Goal: Task Accomplishment & Management: Manage account settings

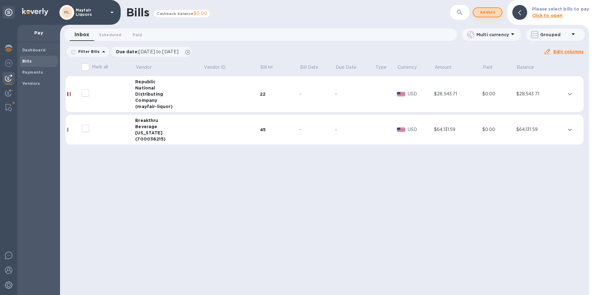
click at [492, 16] on span "Add bill" at bounding box center [487, 12] width 19 height 7
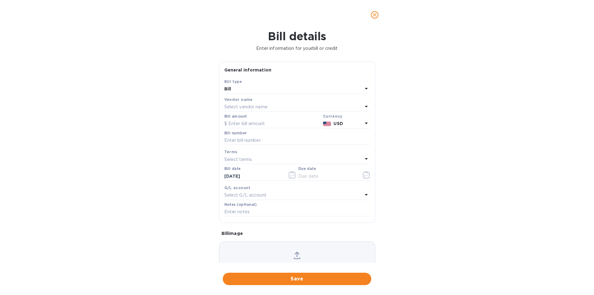
click at [247, 108] on p "Select vendor name" at bounding box center [245, 107] width 43 height 6
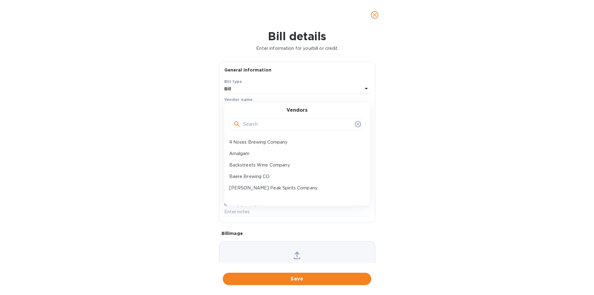
click at [269, 123] on input "text" at bounding box center [297, 124] width 109 height 9
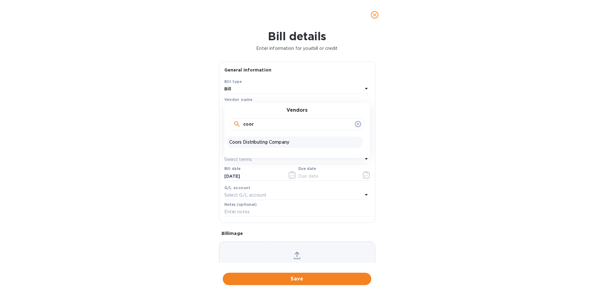
type input "coor"
click at [270, 141] on p "Coors Distributing Company" at bounding box center [294, 142] width 131 height 6
type input "[DATE]"
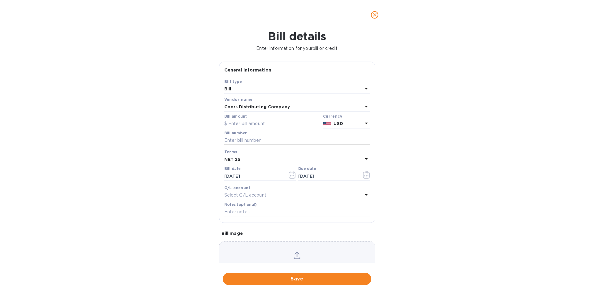
click at [263, 140] on input "text" at bounding box center [297, 140] width 146 height 9
type input "553699"
click at [263, 119] on input "text" at bounding box center [272, 123] width 96 height 9
type input "7,635.39"
click at [293, 171] on icon "button" at bounding box center [291, 174] width 7 height 7
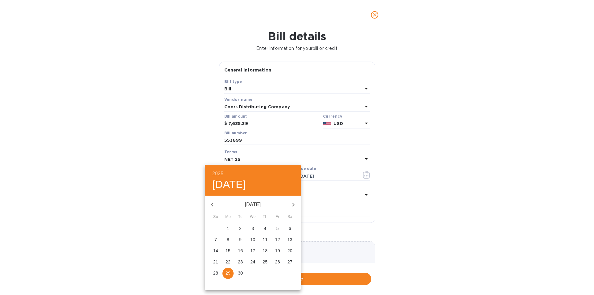
click at [253, 240] on p "10" at bounding box center [252, 239] width 5 height 6
type input "[DATE]"
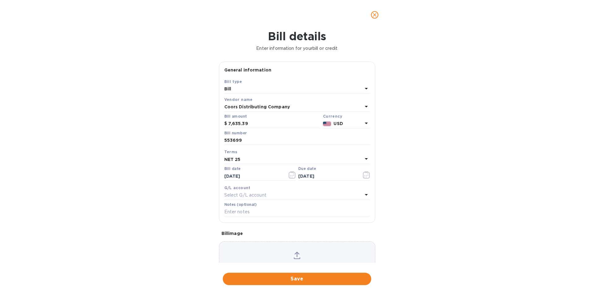
click at [263, 162] on div "NET 25" at bounding box center [293, 159] width 138 height 9
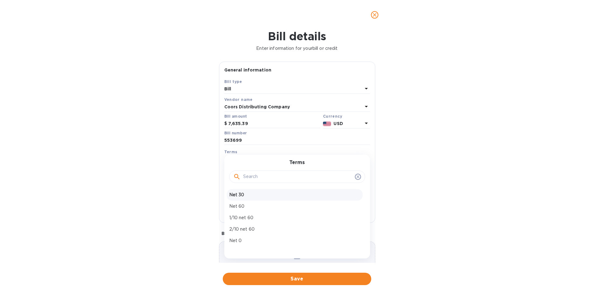
click at [243, 194] on p "Net 30" at bounding box center [294, 194] width 131 height 6
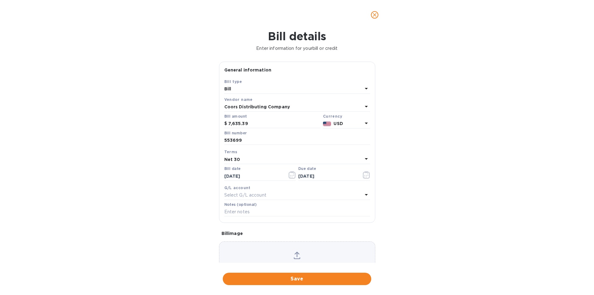
click at [252, 159] on div "Net 30" at bounding box center [293, 159] width 138 height 9
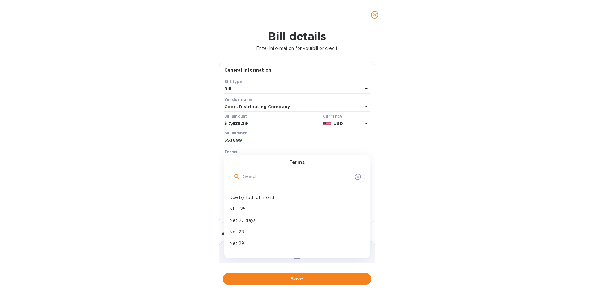
scroll to position [93, 0]
click at [244, 204] on p "NET 25" at bounding box center [294, 205] width 131 height 6
type input "[DATE]"
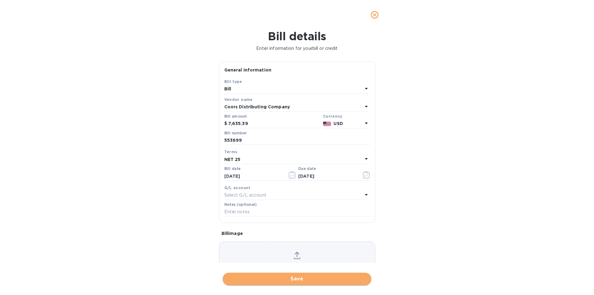
click at [309, 281] on span "Save" at bounding box center [297, 278] width 139 height 7
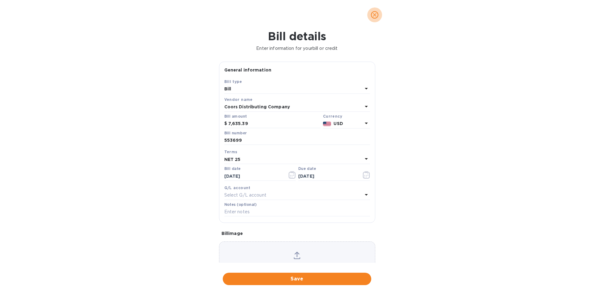
click at [374, 15] on icon "close" at bounding box center [374, 15] width 6 height 6
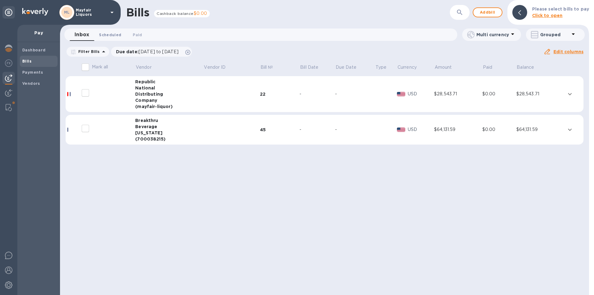
click at [111, 32] on span "Scheduled 0" at bounding box center [110, 35] width 22 height 6
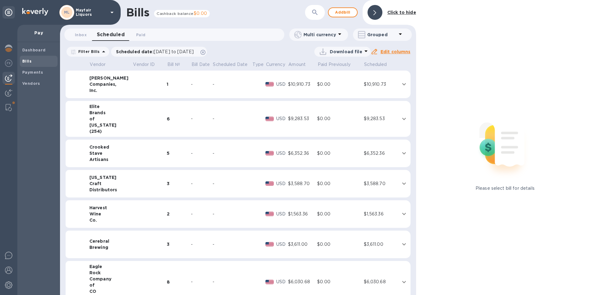
click at [313, 11] on icon "button" at bounding box center [314, 12] width 7 height 7
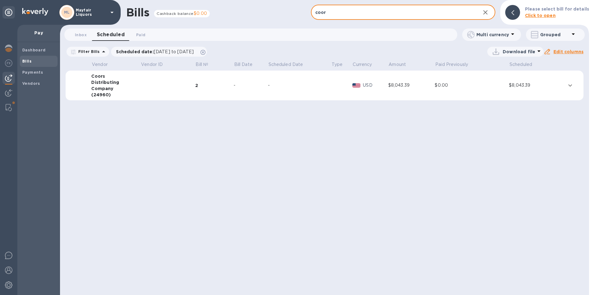
type input "coor"
click at [312, 84] on div "-" at bounding box center [299, 85] width 63 height 6
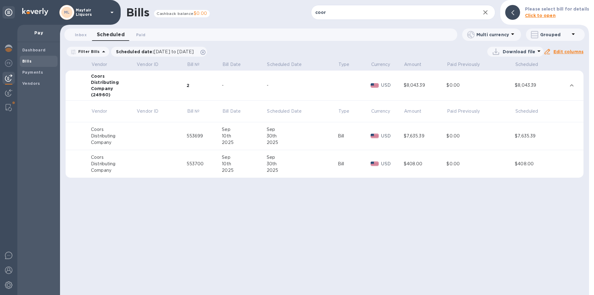
click at [489, 10] on icon "button" at bounding box center [484, 12] width 7 height 7
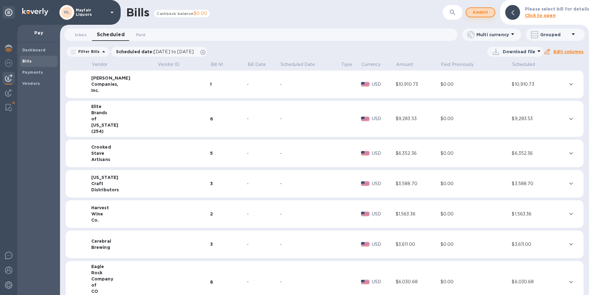
click at [486, 12] on span "Add bill" at bounding box center [480, 12] width 19 height 7
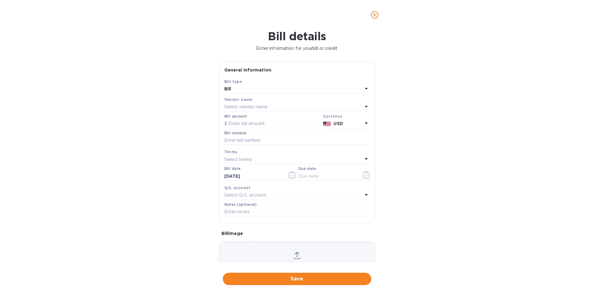
click at [254, 105] on p "Select vendor name" at bounding box center [245, 107] width 43 height 6
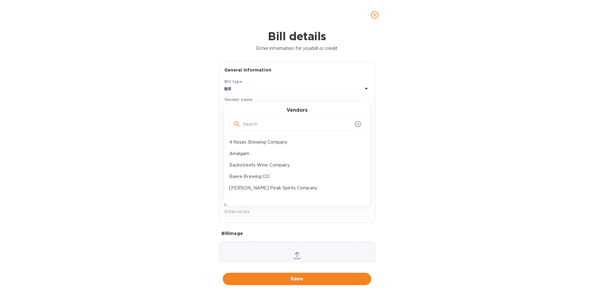
click at [256, 127] on input "text" at bounding box center [297, 124] width 109 height 9
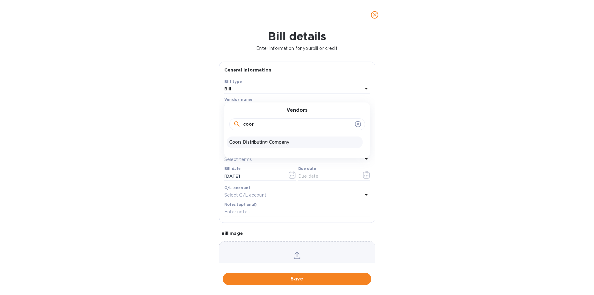
type input "coor"
click at [255, 137] on div "Coors Distributing Company" at bounding box center [295, 141] width 136 height 11
type input "[DATE]"
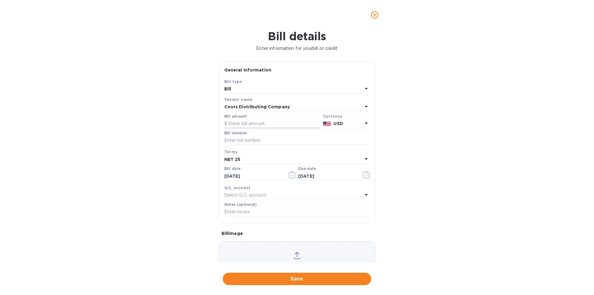
click at [263, 123] on input "text" at bounding box center [272, 123] width 96 height 9
type input "441.50"
type input "559132"
click at [292, 175] on icon "button" at bounding box center [291, 174] width 7 height 7
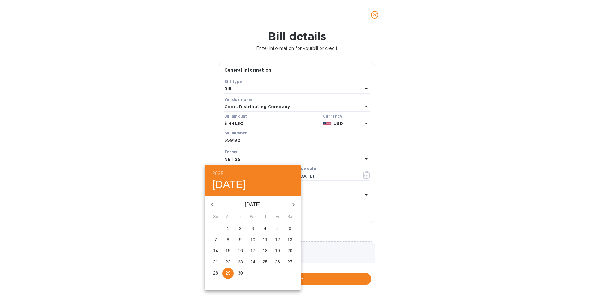
click at [253, 251] on p "17" at bounding box center [252, 250] width 5 height 6
type input "[DATE]"
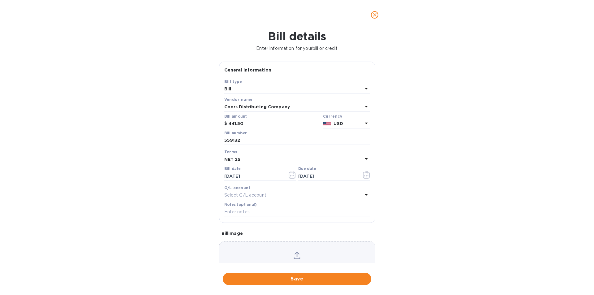
click at [261, 160] on div "NET 25" at bounding box center [293, 159] width 138 height 9
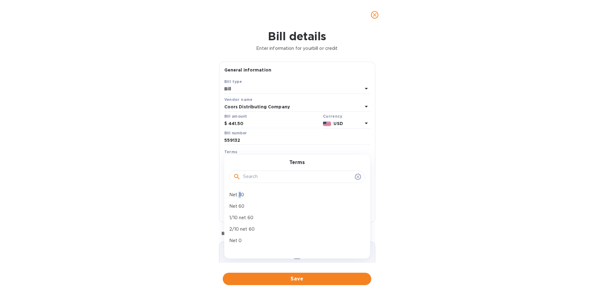
click at [240, 195] on p "Net 30" at bounding box center [294, 194] width 131 height 6
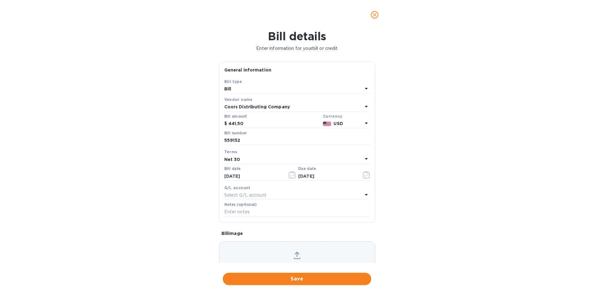
click at [254, 156] on div "Net 30" at bounding box center [293, 159] width 138 height 9
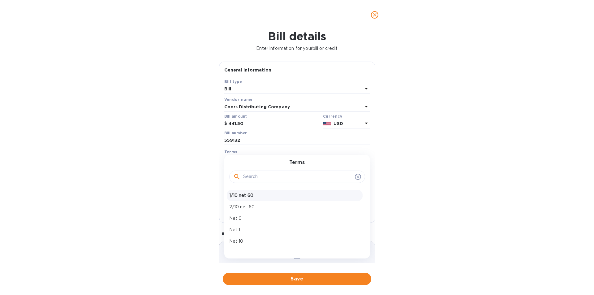
scroll to position [62, 0]
click at [246, 236] on p "NET 25" at bounding box center [294, 236] width 131 height 6
type input "[DATE]"
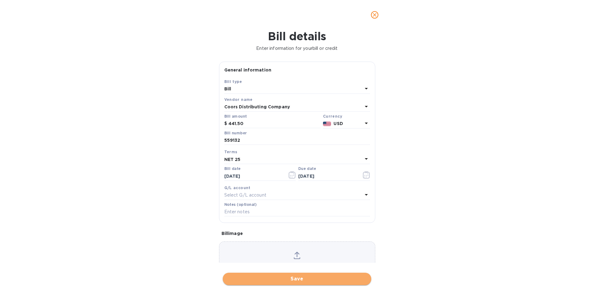
click at [297, 280] on span "Save" at bounding box center [297, 278] width 139 height 7
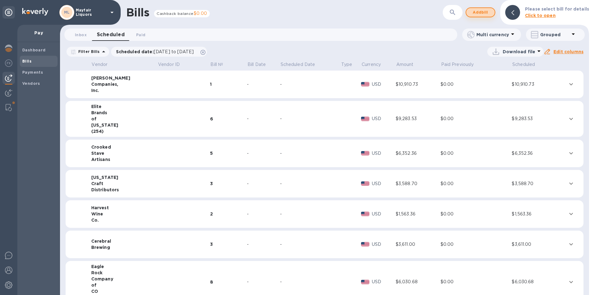
click at [481, 12] on span "Add bill" at bounding box center [480, 12] width 19 height 7
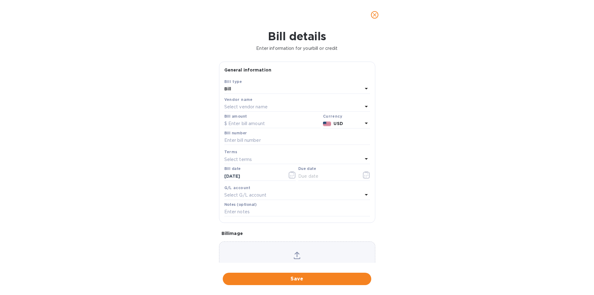
click at [284, 104] on div "Select vendor name" at bounding box center [293, 107] width 138 height 9
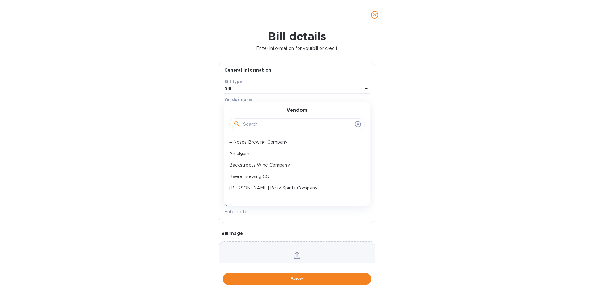
click at [258, 125] on input "text" at bounding box center [297, 124] width 109 height 9
type input "x"
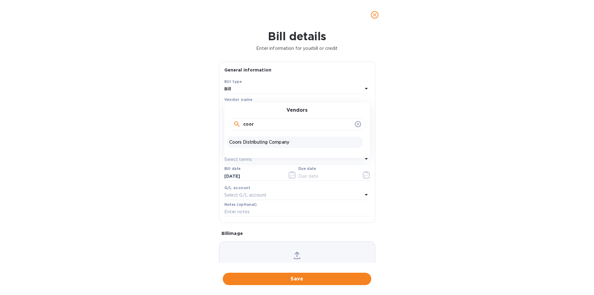
type input "coor"
click at [275, 143] on p "Coors Distributing Company" at bounding box center [294, 142] width 131 height 6
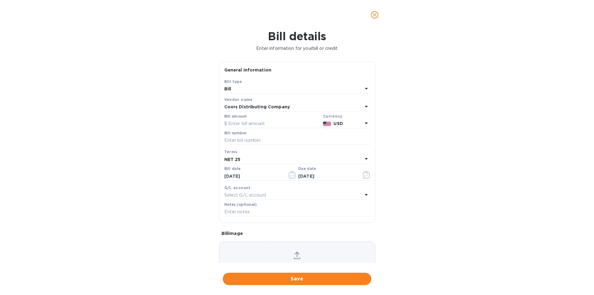
type input "[DATE]"
click at [256, 123] on input "text" at bounding box center [272, 123] width 96 height 9
type input "6,466.43"
click at [252, 137] on input "text" at bounding box center [297, 140] width 146 height 9
type input "559131"
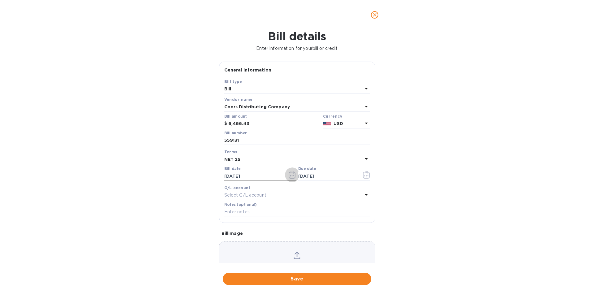
click at [288, 175] on button "button" at bounding box center [292, 174] width 15 height 15
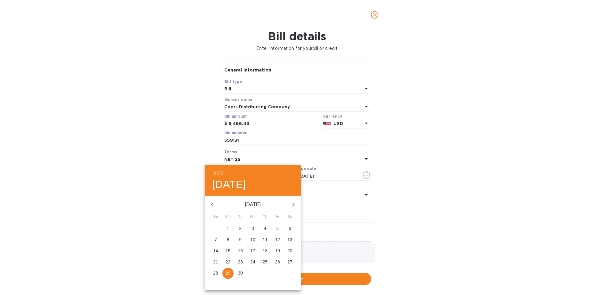
click at [254, 251] on p "17" at bounding box center [252, 250] width 5 height 6
type input "[DATE]"
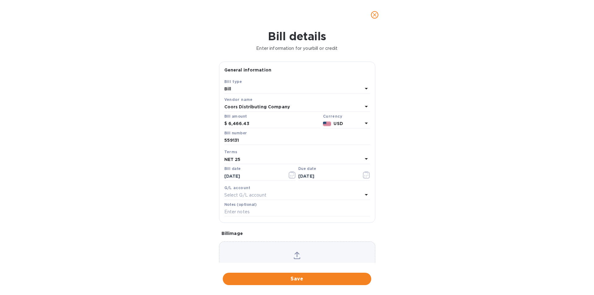
click at [254, 156] on div "NET 25" at bounding box center [293, 159] width 138 height 9
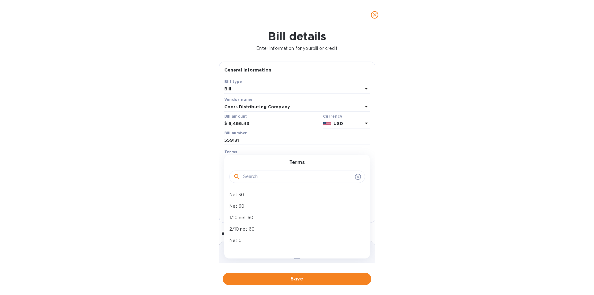
drag, startPoint x: 241, startPoint y: 195, endPoint x: 246, endPoint y: 178, distance: 16.9
click at [242, 194] on p "Net 30" at bounding box center [294, 194] width 131 height 6
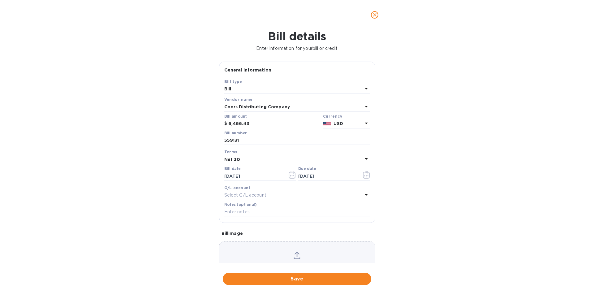
click at [250, 160] on div "Net 30" at bounding box center [293, 159] width 138 height 9
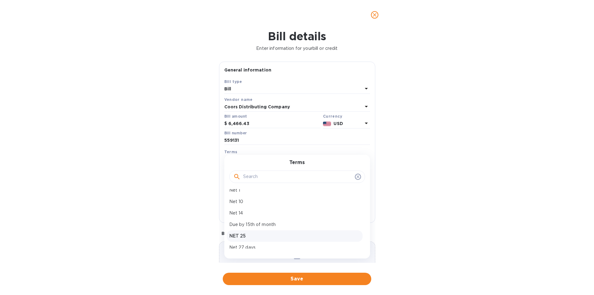
click at [246, 237] on p "NET 25" at bounding box center [294, 236] width 131 height 6
type input "[DATE]"
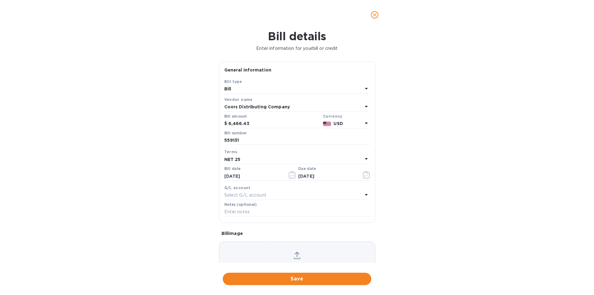
click at [294, 280] on span "Save" at bounding box center [297, 278] width 139 height 7
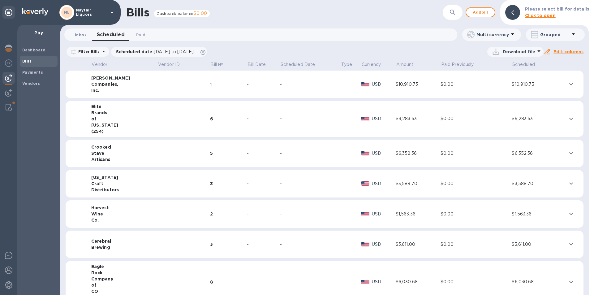
click at [80, 34] on span "Inbox 0" at bounding box center [81, 35] width 12 height 6
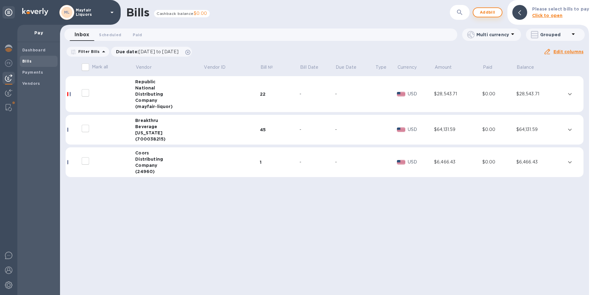
click at [492, 11] on span "Add bill" at bounding box center [487, 12] width 19 height 7
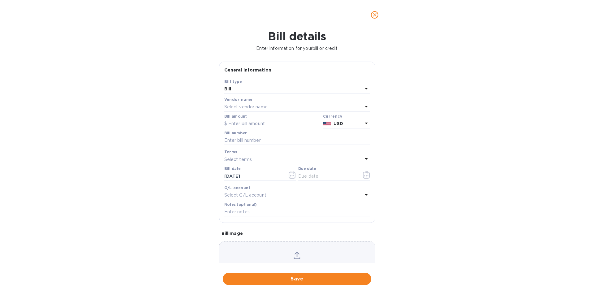
click at [258, 107] on p "Select vendor name" at bounding box center [245, 107] width 43 height 6
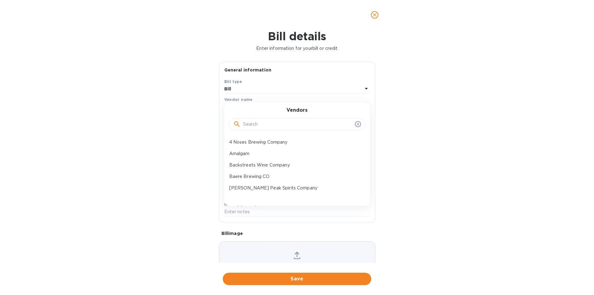
click at [260, 123] on input "text" at bounding box center [297, 124] width 109 height 9
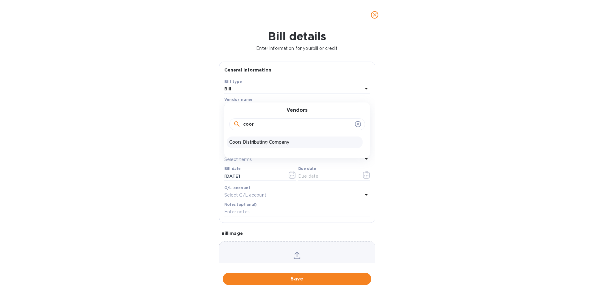
type input "coor"
click at [263, 140] on p "Coors Distributing Company" at bounding box center [294, 142] width 131 height 6
type input "[DATE]"
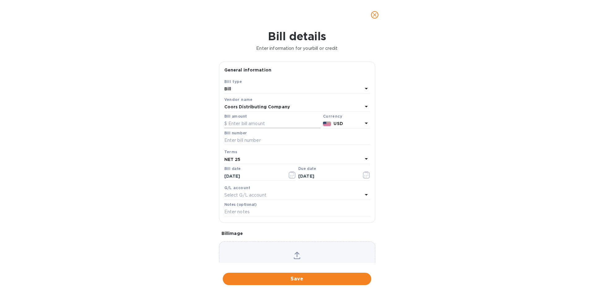
click at [270, 125] on input "text" at bounding box center [272, 123] width 96 height 9
type input "624.50"
click at [281, 142] on input "text" at bounding box center [297, 140] width 146 height 9
type input "564422"
click at [293, 175] on icon "button" at bounding box center [291, 174] width 7 height 7
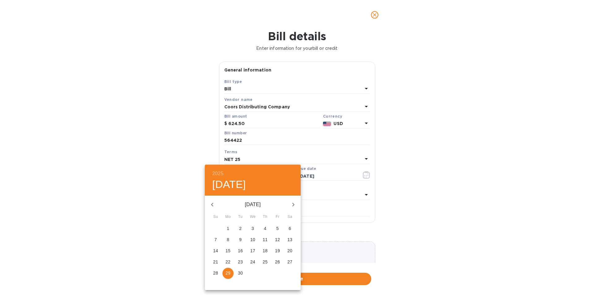
click at [251, 262] on p "24" at bounding box center [252, 261] width 5 height 6
type input "[DATE]"
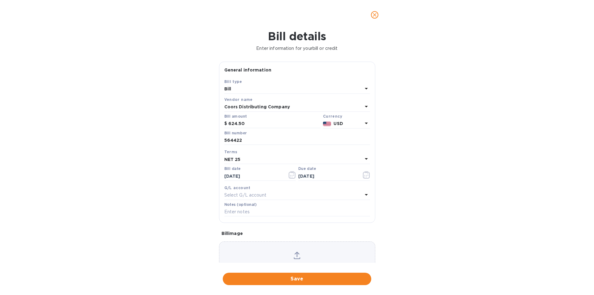
click at [262, 160] on div "NET 25" at bounding box center [293, 159] width 138 height 9
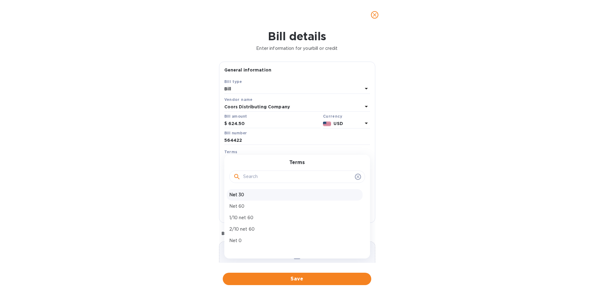
click at [252, 194] on p "Net 30" at bounding box center [294, 194] width 131 height 6
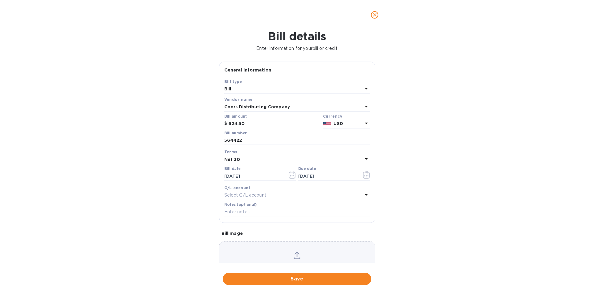
click at [261, 160] on div "Net 30" at bounding box center [293, 159] width 138 height 9
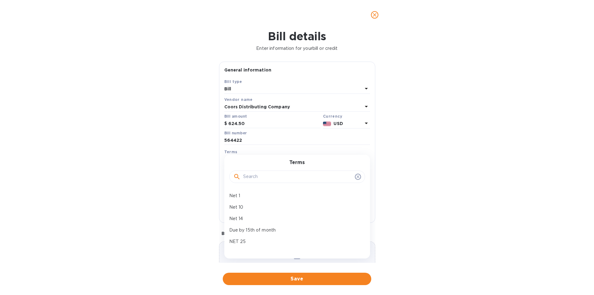
scroll to position [62, 0]
click at [251, 236] on p "NET 25" at bounding box center [294, 236] width 131 height 6
type input "[DATE]"
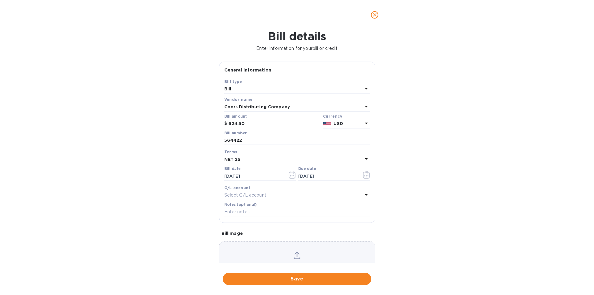
click at [287, 277] on span "Save" at bounding box center [297, 278] width 139 height 7
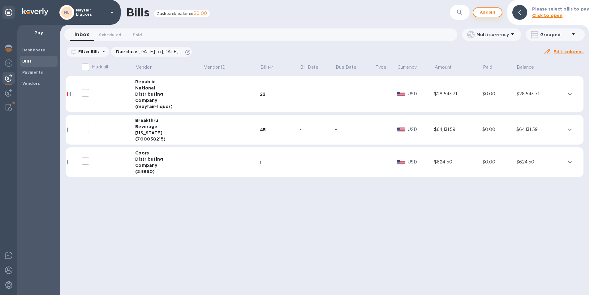
click at [490, 14] on span "Add bill" at bounding box center [487, 12] width 19 height 7
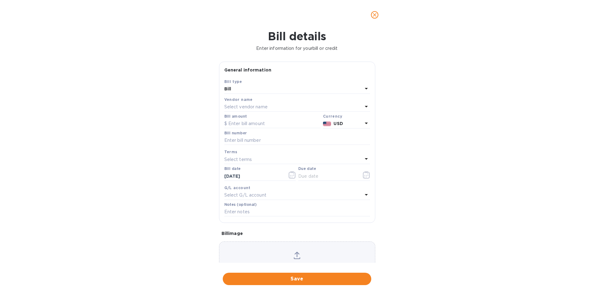
click at [269, 106] on div "Select vendor name" at bounding box center [293, 107] width 138 height 9
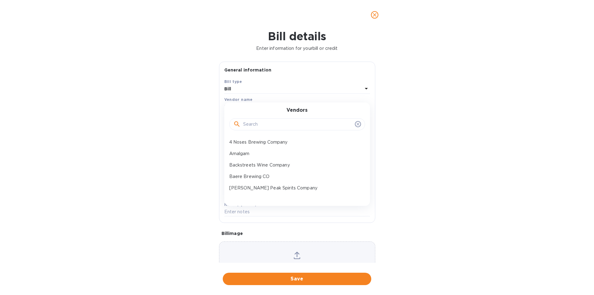
click at [266, 121] on input "text" at bounding box center [297, 124] width 109 height 9
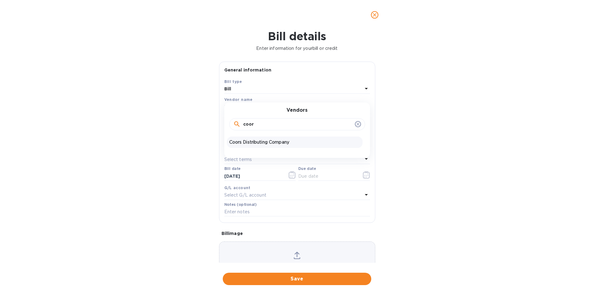
type input "coor"
click at [266, 141] on p "Coors Distributing Company" at bounding box center [294, 142] width 131 height 6
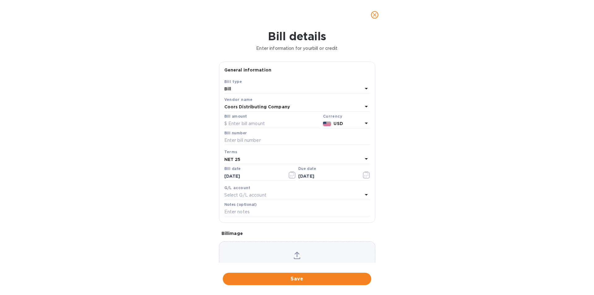
type input "[DATE]"
click at [266, 123] on input "text" at bounding box center [272, 123] width 96 height 9
type input "4,909.71"
click at [266, 144] on input "text" at bounding box center [297, 140] width 146 height 9
type input "564423"
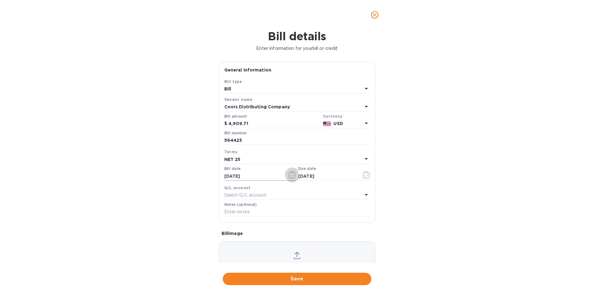
click at [293, 176] on icon "button" at bounding box center [291, 174] width 7 height 7
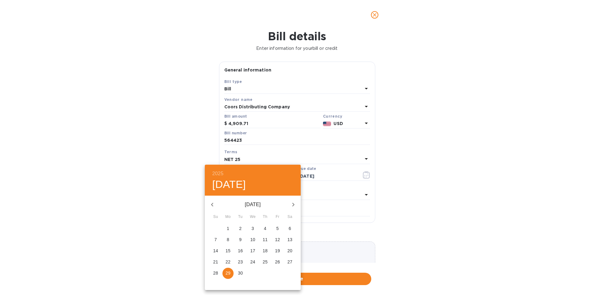
click at [254, 263] on p "24" at bounding box center [252, 261] width 5 height 6
type input "[DATE]"
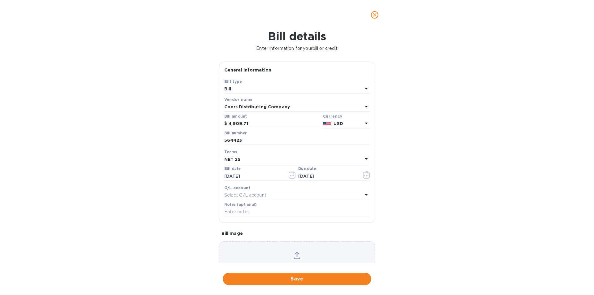
click at [257, 155] on div "NET 25" at bounding box center [293, 159] width 138 height 9
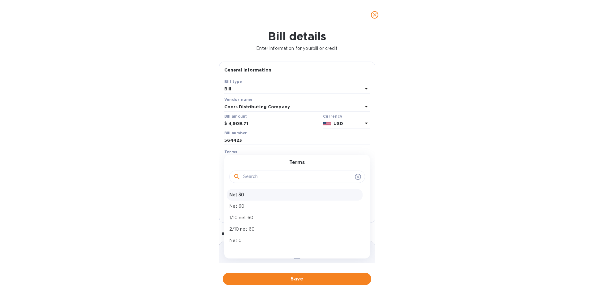
click at [251, 195] on p "Net 30" at bounding box center [294, 194] width 131 height 6
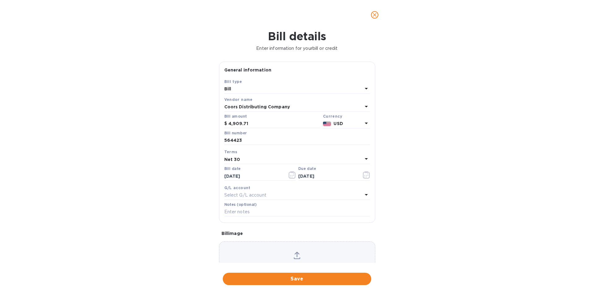
click at [258, 159] on div "Net 30" at bounding box center [293, 159] width 138 height 9
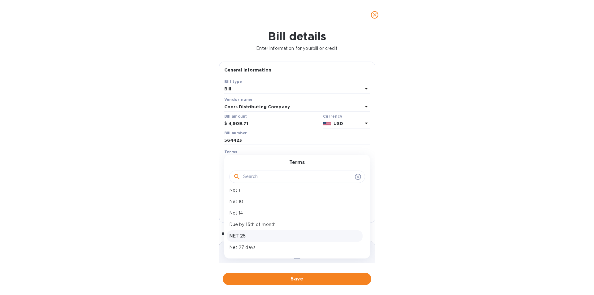
click at [244, 236] on p "NET 25" at bounding box center [294, 236] width 131 height 6
type input "[DATE]"
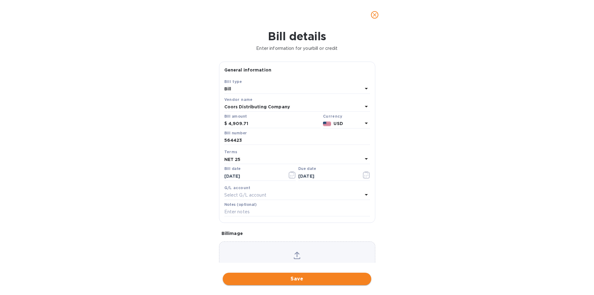
click at [310, 277] on span "Save" at bounding box center [297, 278] width 139 height 7
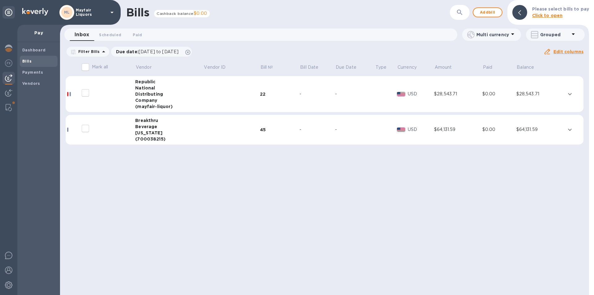
click at [168, 87] on div "National" at bounding box center [169, 88] width 68 height 6
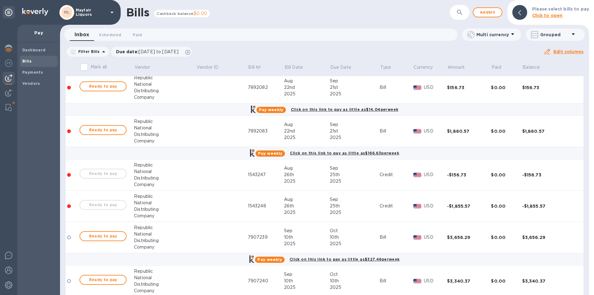
scroll to position [31, 0]
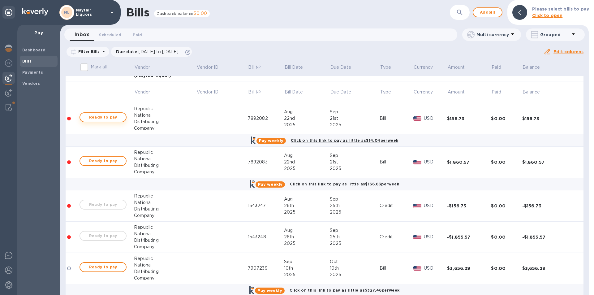
click at [113, 118] on span "Ready to pay" at bounding box center [103, 116] width 36 height 7
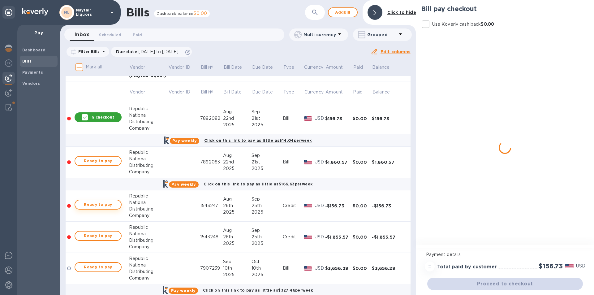
click at [110, 206] on span "Ready to pay" at bounding box center [98, 204] width 36 height 7
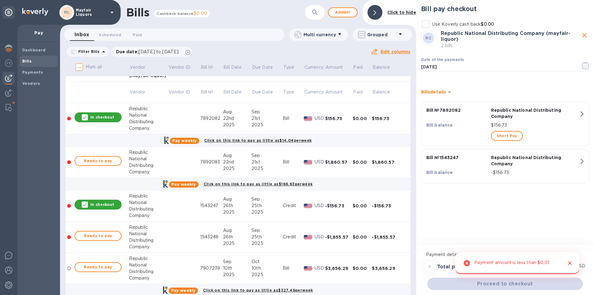
click at [108, 113] on div "In checkout" at bounding box center [98, 117] width 47 height 10
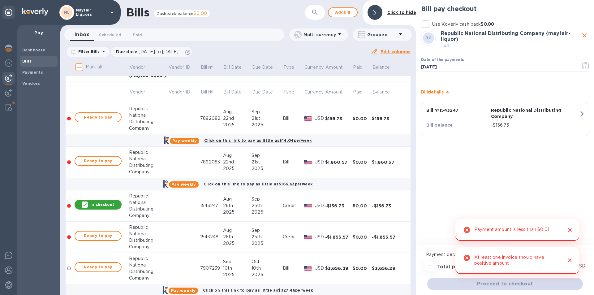
click at [108, 202] on p "In checkout" at bounding box center [102, 204] width 24 height 5
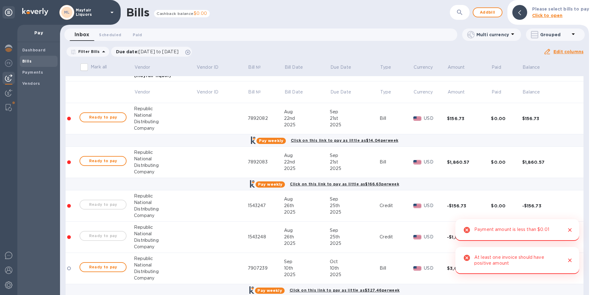
click at [572, 228] on icon "Close" at bounding box center [569, 230] width 6 height 6
click at [570, 260] on icon "Close" at bounding box center [569, 260] width 6 height 6
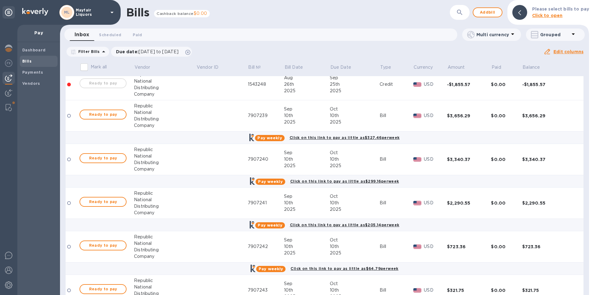
scroll to position [186, 0]
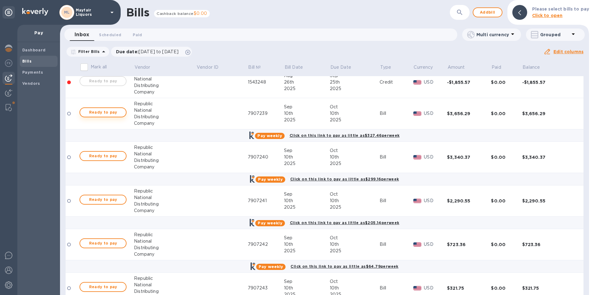
click at [125, 111] on button "Ready to pay" at bounding box center [102, 112] width 47 height 10
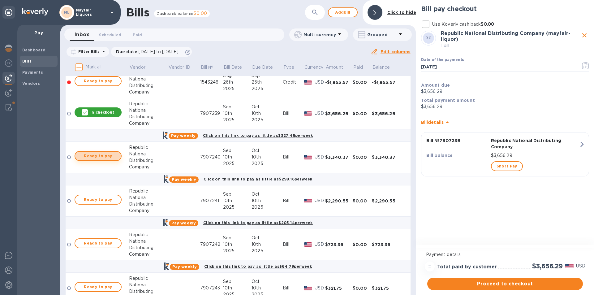
click at [104, 158] on span "Ready to pay" at bounding box center [98, 155] width 36 height 7
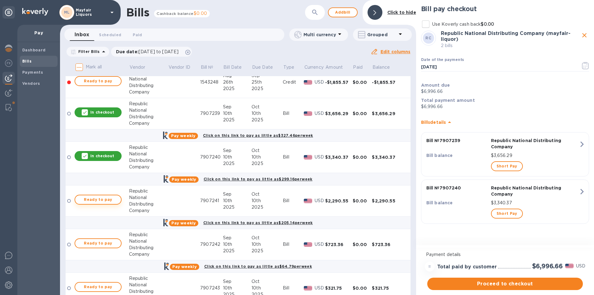
click at [100, 203] on span "Ready to pay" at bounding box center [98, 199] width 36 height 7
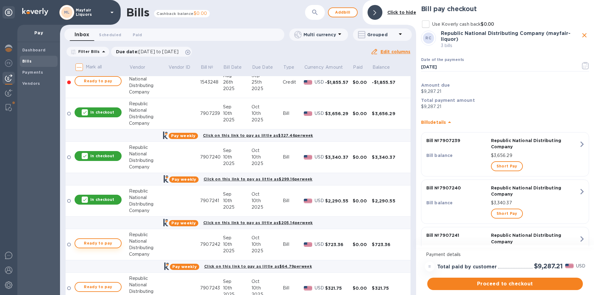
drag, startPoint x: 100, startPoint y: 202, endPoint x: 102, endPoint y: 245, distance: 42.4
click at [102, 245] on span "Ready to pay" at bounding box center [98, 242] width 36 height 7
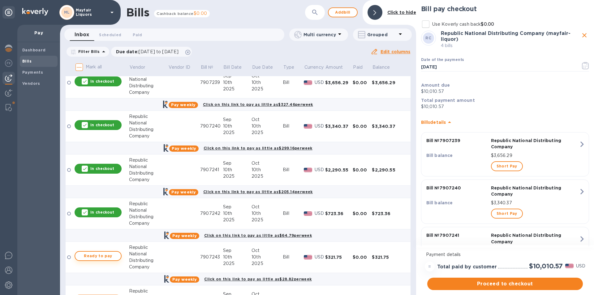
click at [109, 252] on span "Ready to pay" at bounding box center [98, 255] width 36 height 7
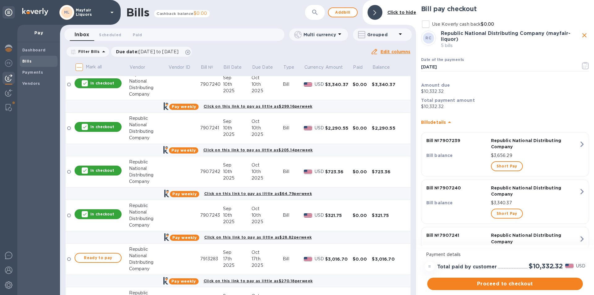
scroll to position [247, 0]
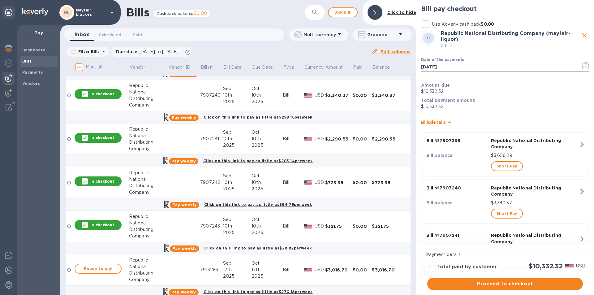
click at [582, 62] on icon "button" at bounding box center [585, 65] width 7 height 7
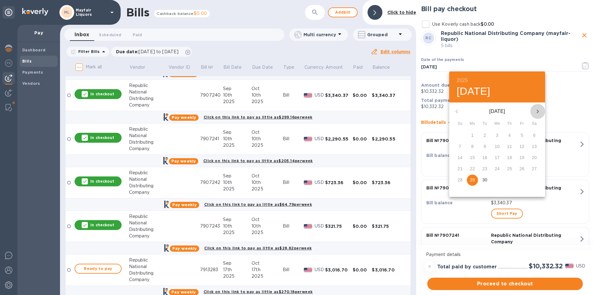
click at [538, 110] on icon "button" at bounding box center [537, 111] width 7 height 7
click at [485, 147] on p "7" at bounding box center [484, 146] width 2 height 6
type input "[DATE]"
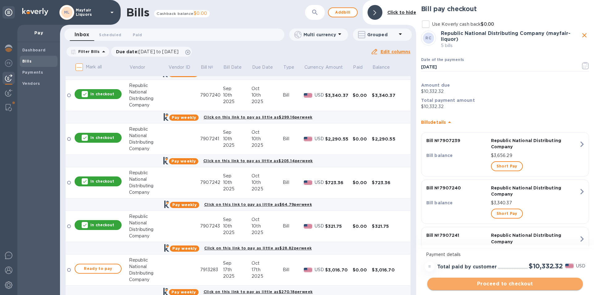
click at [498, 284] on span "Proceed to checkout" at bounding box center [505, 283] width 146 height 7
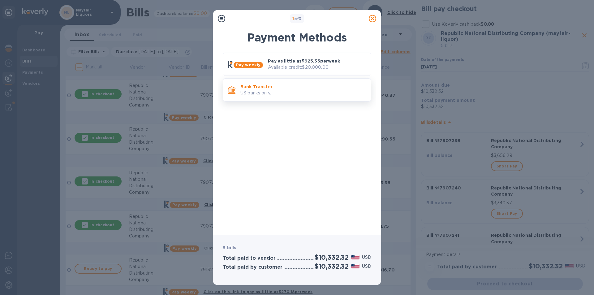
click at [267, 96] on p "US banks only." at bounding box center [303, 93] width 126 height 6
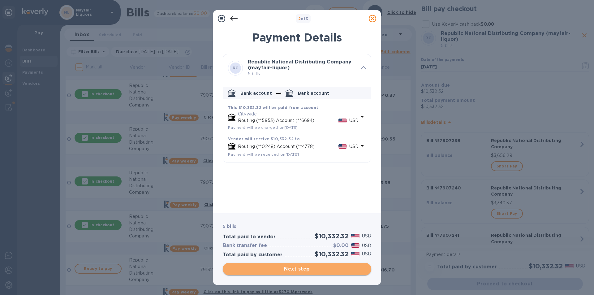
click at [301, 269] on span "Next step" at bounding box center [297, 268] width 139 height 7
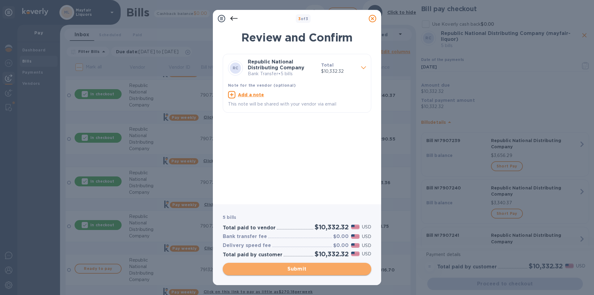
click at [301, 269] on span "Submit" at bounding box center [297, 268] width 139 height 7
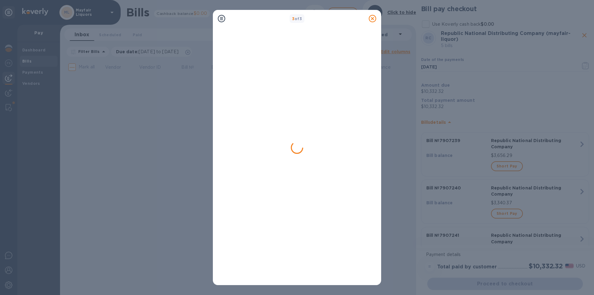
scroll to position [0, 0]
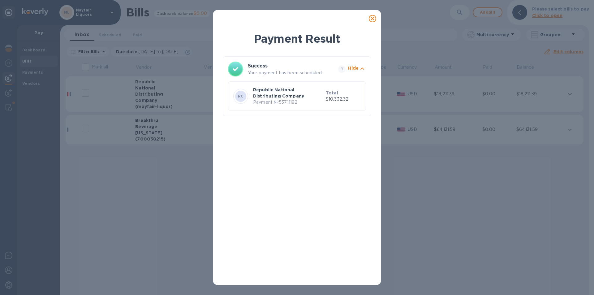
click at [368, 20] on div at bounding box center [372, 18] width 12 height 12
click at [369, 19] on icon at bounding box center [372, 18] width 7 height 7
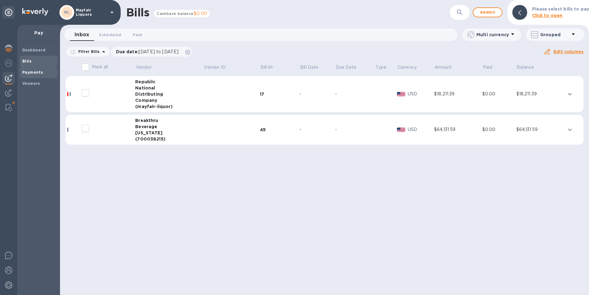
click at [40, 76] on div "Payments" at bounding box center [39, 72] width 38 height 11
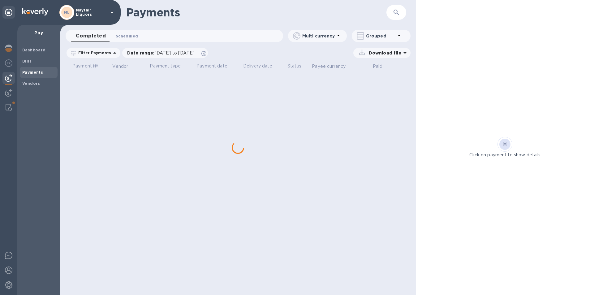
click at [131, 38] on span "Scheduled 0" at bounding box center [127, 36] width 22 height 6
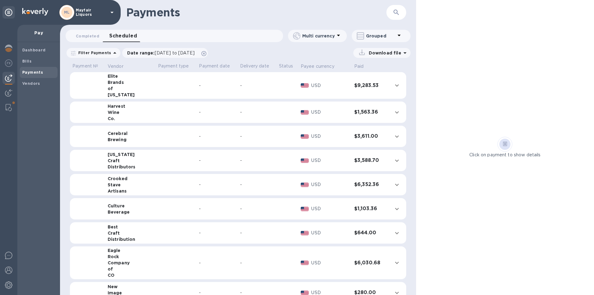
click at [395, 14] on icon "button" at bounding box center [395, 12] width 7 height 7
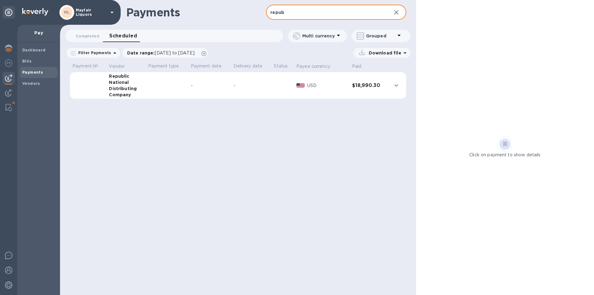
type input "repub"
click at [153, 84] on td at bounding box center [167, 85] width 43 height 27
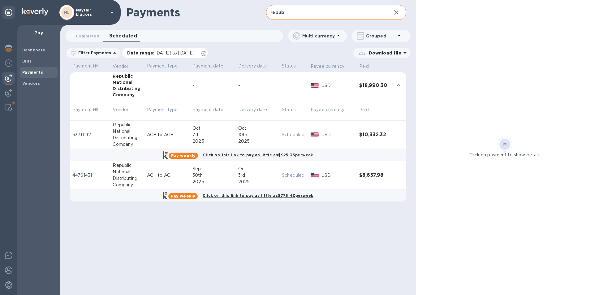
click at [159, 53] on span "[DATE] to [DATE]" at bounding box center [175, 52] width 40 height 5
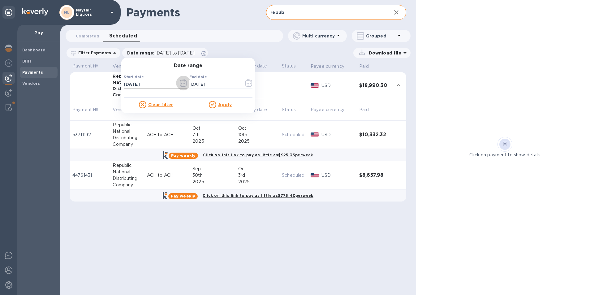
click at [182, 83] on icon "button" at bounding box center [183, 82] width 7 height 7
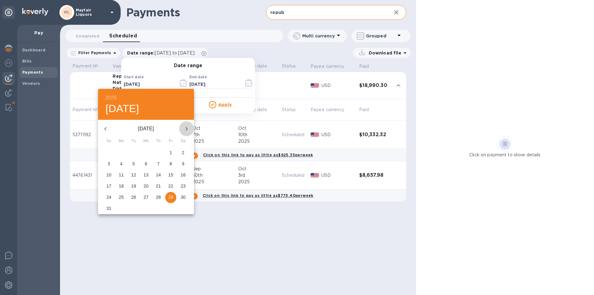
click at [187, 129] on icon "button" at bounding box center [186, 128] width 7 height 7
click at [121, 161] on p "8" at bounding box center [121, 163] width 2 height 6
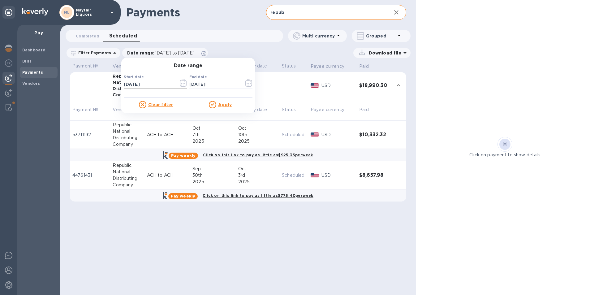
click at [180, 83] on icon "button" at bounding box center [183, 82] width 7 height 7
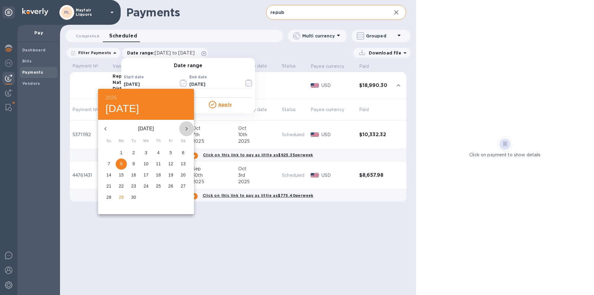
click at [188, 128] on icon "button" at bounding box center [186, 128] width 7 height 7
click at [120, 164] on span "6" at bounding box center [121, 163] width 11 height 6
type input "[DATE]"
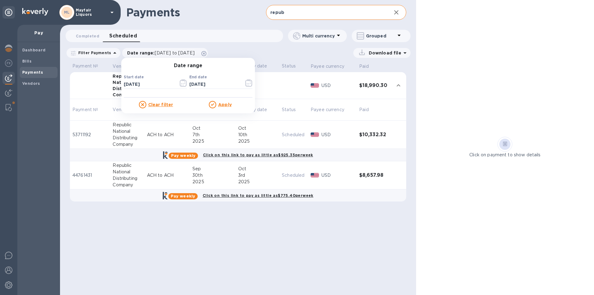
click at [221, 106] on u "Apply" at bounding box center [225, 104] width 14 height 5
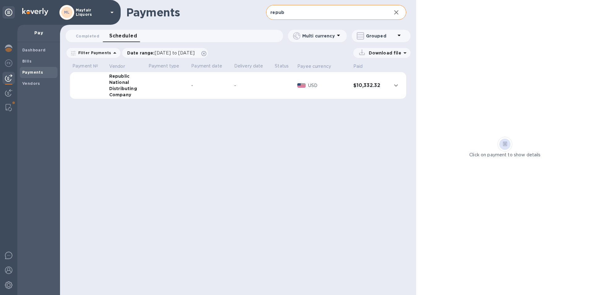
click at [376, 51] on p "Download file" at bounding box center [383, 53] width 35 height 6
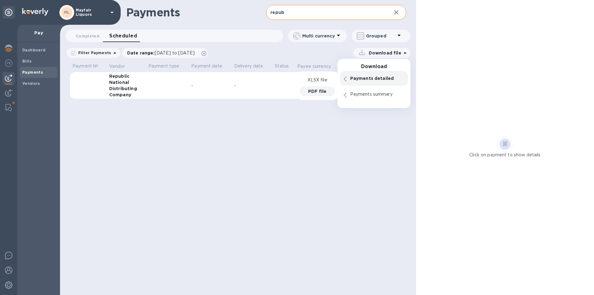
click at [318, 92] on p "PDF file" at bounding box center [317, 91] width 18 height 6
click at [30, 61] on b "Bills" at bounding box center [26, 61] width 9 height 5
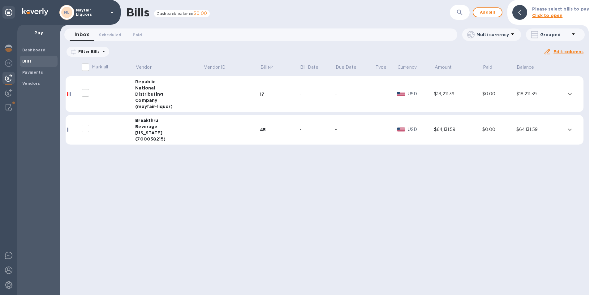
click at [267, 91] on div "17" at bounding box center [280, 94] width 40 height 6
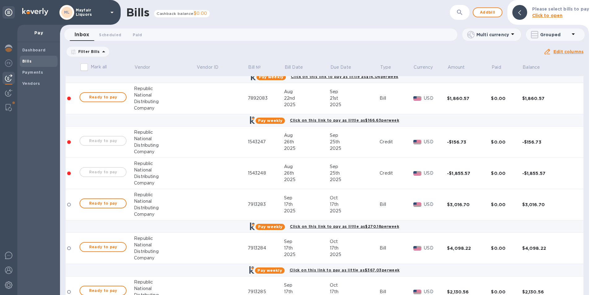
scroll to position [124, 0]
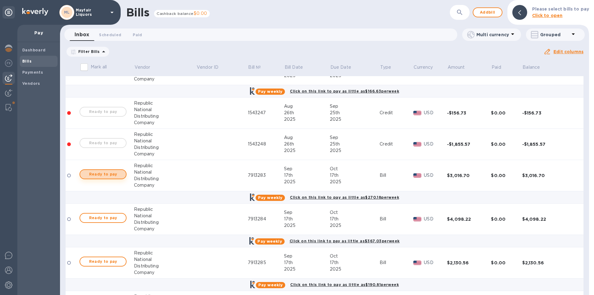
click at [108, 176] on span "Ready to pay" at bounding box center [103, 173] width 36 height 7
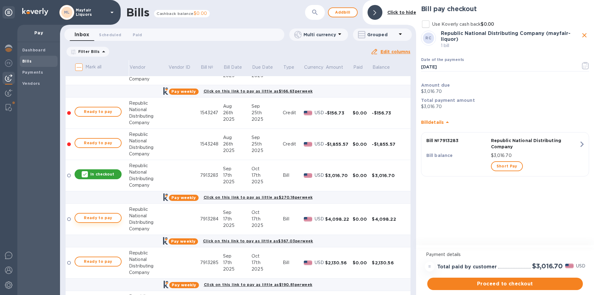
click at [105, 213] on button "Ready to pay" at bounding box center [98, 218] width 47 height 10
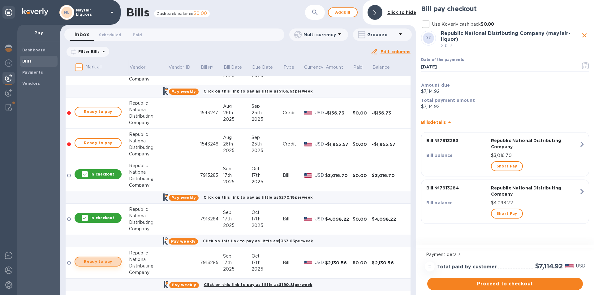
click at [105, 258] on span "Ready to pay" at bounding box center [98, 261] width 36 height 7
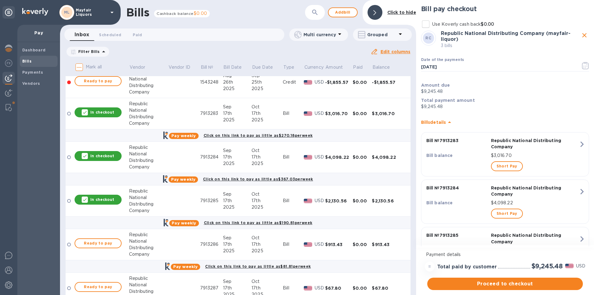
scroll to position [216, 0]
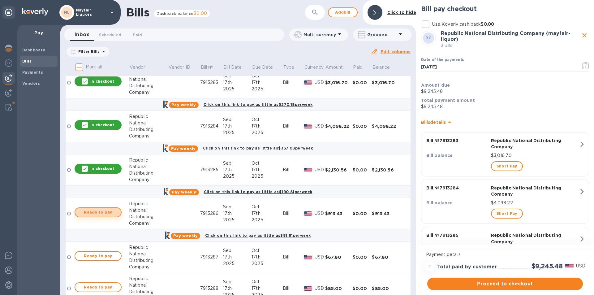
click at [113, 207] on button "Ready to pay" at bounding box center [98, 212] width 47 height 10
click at [105, 253] on span "Ready to pay" at bounding box center [98, 255] width 36 height 7
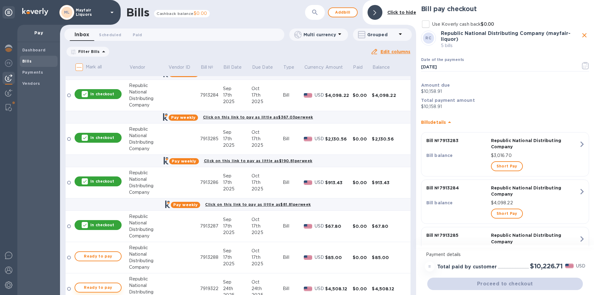
scroll to position [278, 0]
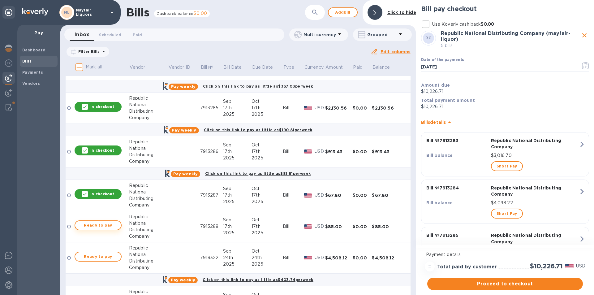
click at [106, 224] on span "Ready to pay" at bounding box center [98, 224] width 36 height 7
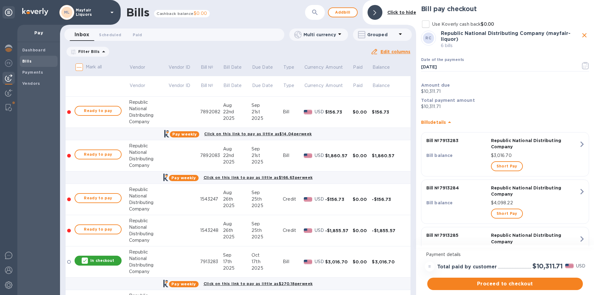
scroll to position [0, 0]
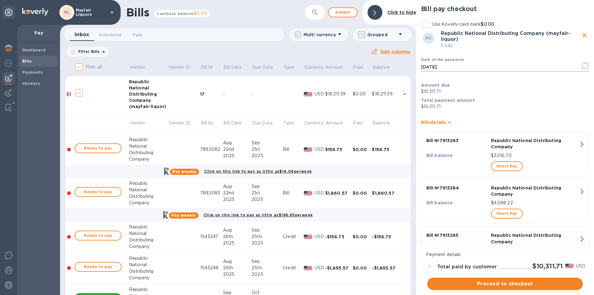
click at [585, 65] on icon "button" at bounding box center [585, 65] width 7 height 7
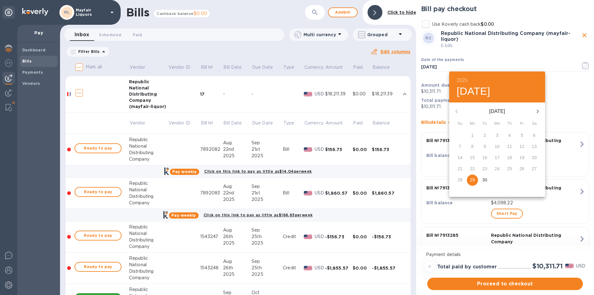
click at [536, 112] on icon "button" at bounding box center [537, 111] width 7 height 7
click at [483, 157] on p "14" at bounding box center [484, 157] width 5 height 6
type input "[DATE]"
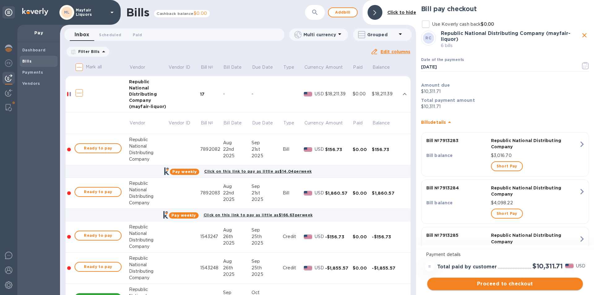
click at [479, 287] on span "Proceed to checkout" at bounding box center [505, 283] width 146 height 7
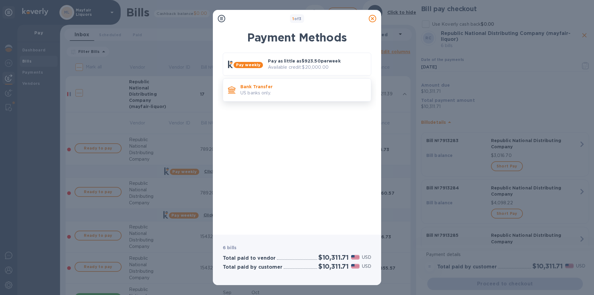
click at [278, 94] on p "US banks only." at bounding box center [303, 93] width 126 height 6
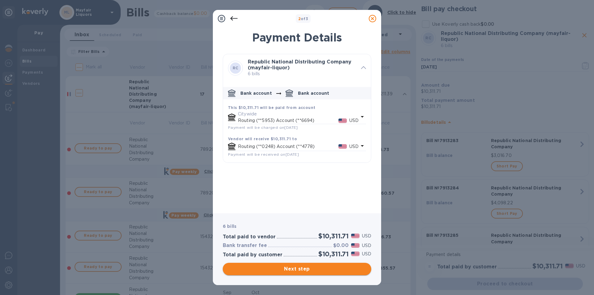
click at [305, 268] on span "Next step" at bounding box center [297, 268] width 139 height 7
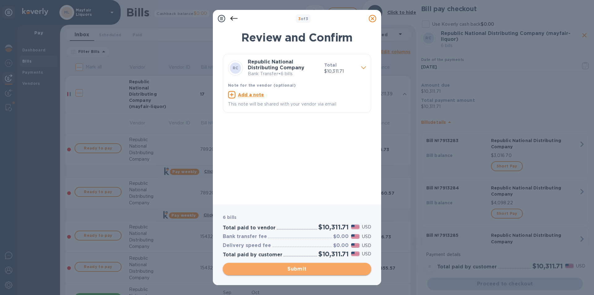
click at [305, 268] on span "Submit" at bounding box center [297, 268] width 139 height 7
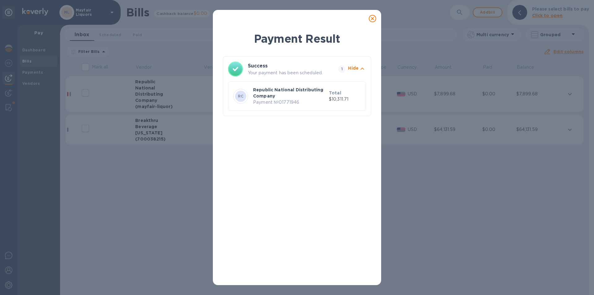
click at [375, 15] on icon at bounding box center [372, 18] width 7 height 7
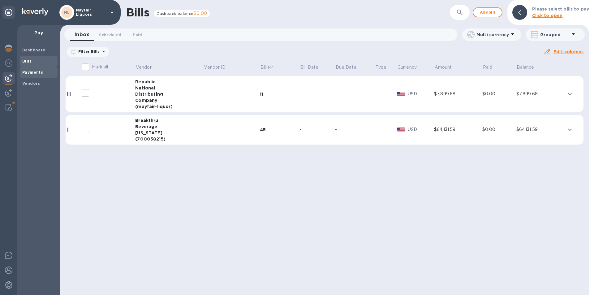
click at [28, 70] on b "Payments" at bounding box center [32, 72] width 21 height 5
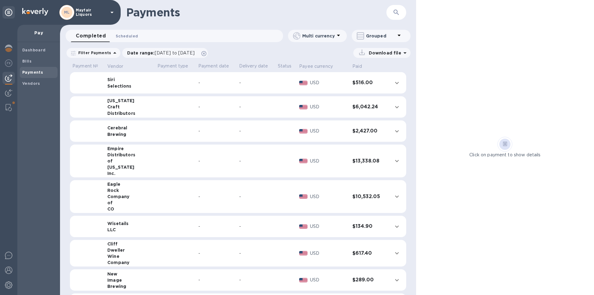
click at [120, 35] on span "Scheduled 0" at bounding box center [127, 36] width 22 height 6
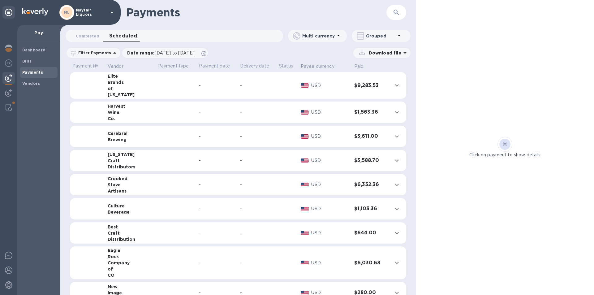
click at [399, 14] on icon "button" at bounding box center [395, 12] width 7 height 7
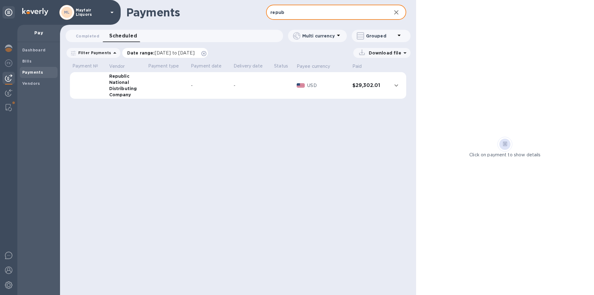
type input "repub"
click at [167, 54] on span "[DATE] to [DATE]" at bounding box center [175, 52] width 40 height 5
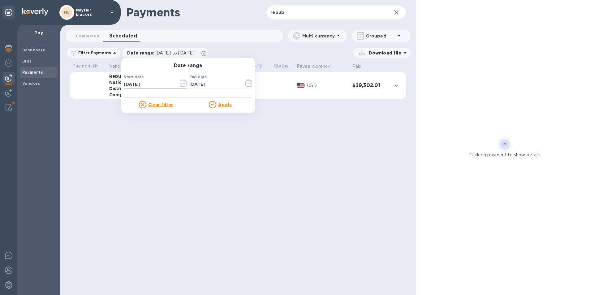
click at [180, 85] on icon "button" at bounding box center [183, 82] width 7 height 7
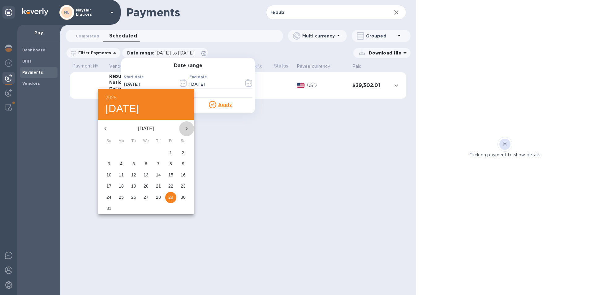
click at [190, 127] on icon "button" at bounding box center [186, 128] width 7 height 7
click at [188, 127] on icon "button" at bounding box center [186, 128] width 7 height 7
click at [119, 175] on p "13" at bounding box center [121, 175] width 5 height 6
type input "[DATE]"
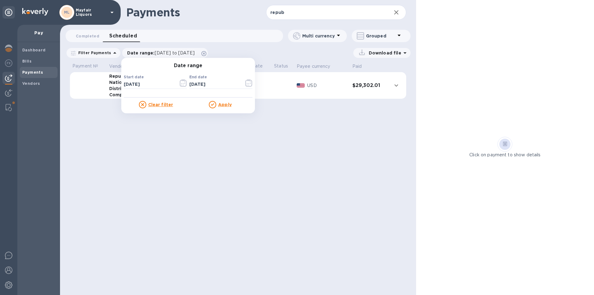
click at [220, 101] on div "Apply" at bounding box center [220, 104] width 64 height 7
click at [220, 108] on div "Apply" at bounding box center [220, 104] width 64 height 7
click at [222, 103] on u "Apply" at bounding box center [225, 104] width 14 height 5
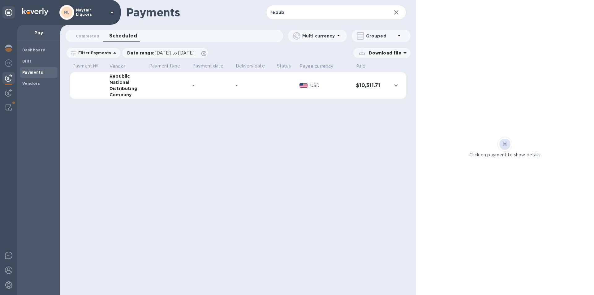
click at [384, 52] on p "Download file" at bounding box center [383, 53] width 35 height 6
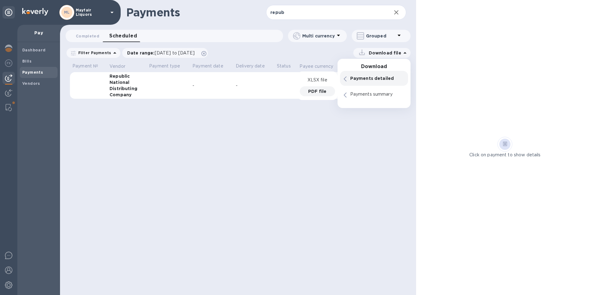
click at [320, 91] on p "PDF file" at bounding box center [317, 91] width 18 height 6
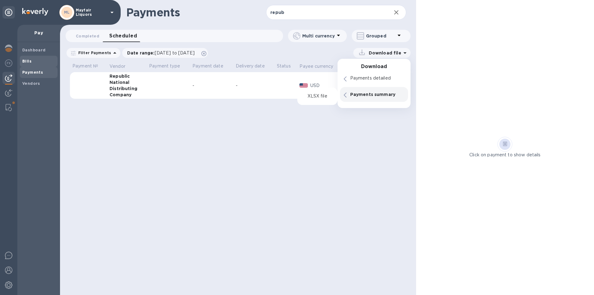
click at [31, 62] on b "Bills" at bounding box center [26, 61] width 9 height 5
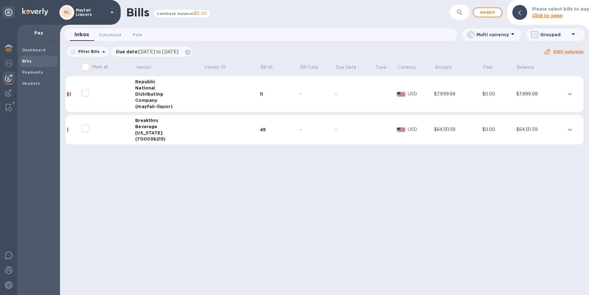
click at [194, 100] on div "Company" at bounding box center [169, 100] width 68 height 6
click at [216, 109] on td at bounding box center [231, 94] width 56 height 36
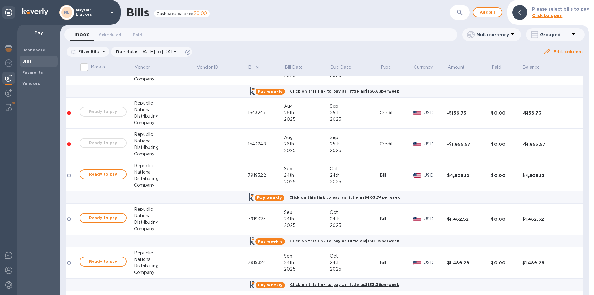
scroll to position [155, 0]
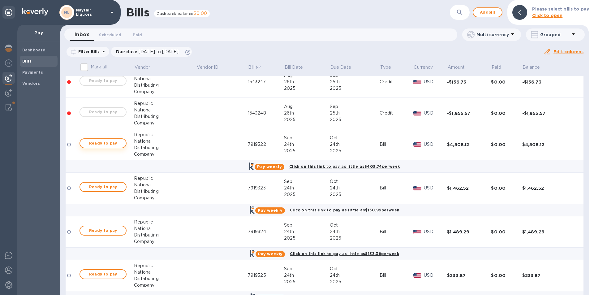
click at [105, 141] on span "Ready to pay" at bounding box center [103, 142] width 36 height 7
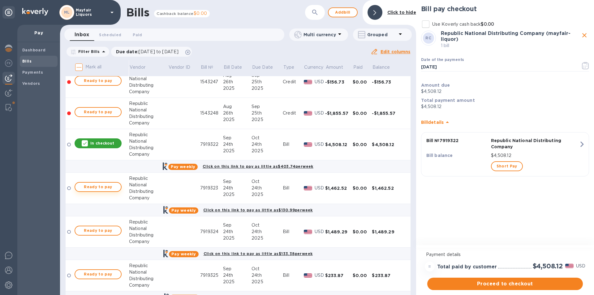
click at [111, 186] on span "Ready to pay" at bounding box center [98, 186] width 36 height 7
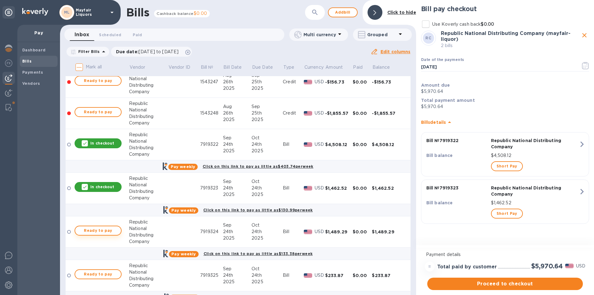
click at [103, 232] on span "Ready to pay" at bounding box center [98, 230] width 36 height 7
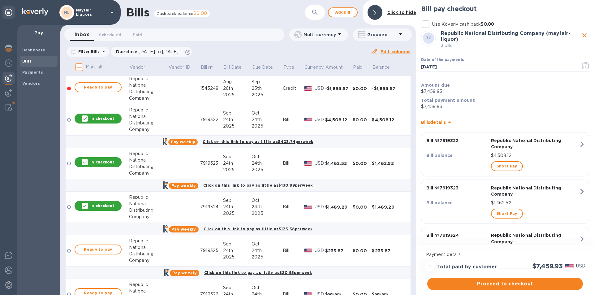
scroll to position [216, 0]
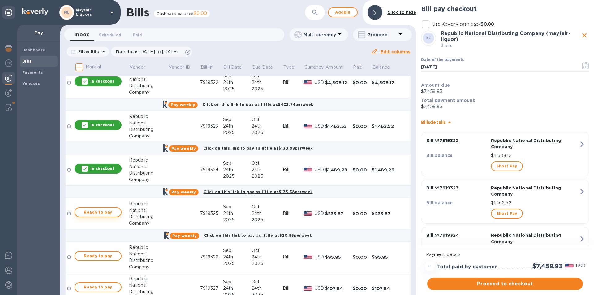
click at [109, 211] on span "Ready to pay" at bounding box center [98, 211] width 36 height 7
click at [109, 255] on span "Ready to pay" at bounding box center [98, 255] width 36 height 7
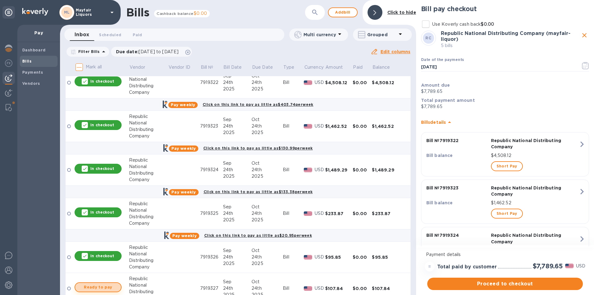
click at [104, 287] on span "Ready to pay" at bounding box center [98, 286] width 36 height 7
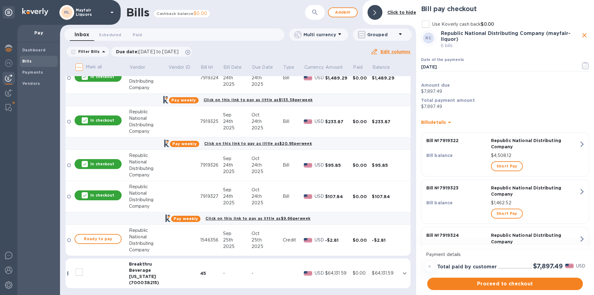
scroll to position [310, 0]
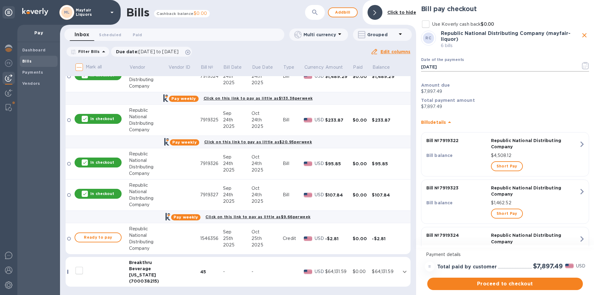
click at [585, 66] on icon "button" at bounding box center [585, 66] width 1 height 1
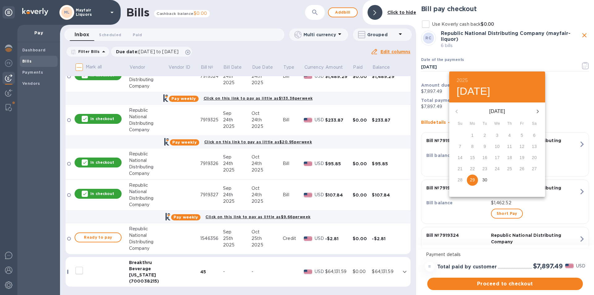
click at [538, 109] on icon "button" at bounding box center [537, 111] width 7 height 7
click at [484, 168] on p "21" at bounding box center [484, 168] width 5 height 6
type input "[DATE]"
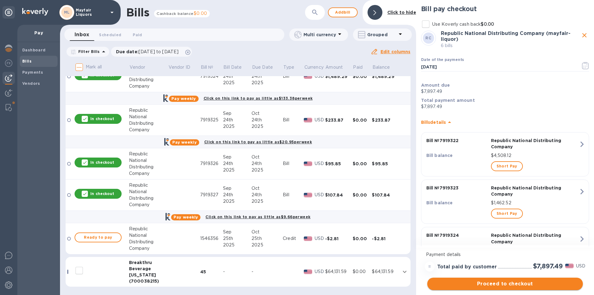
click at [483, 283] on span "Proceed to checkout" at bounding box center [505, 283] width 146 height 7
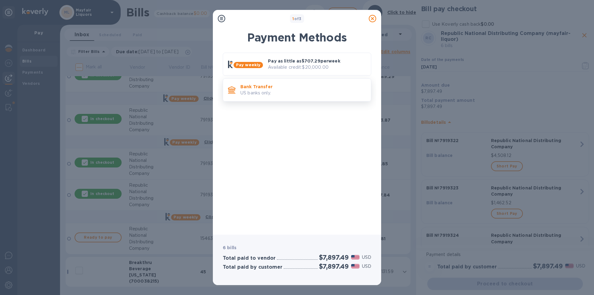
click at [287, 89] on p "Bank Transfer" at bounding box center [303, 86] width 126 height 6
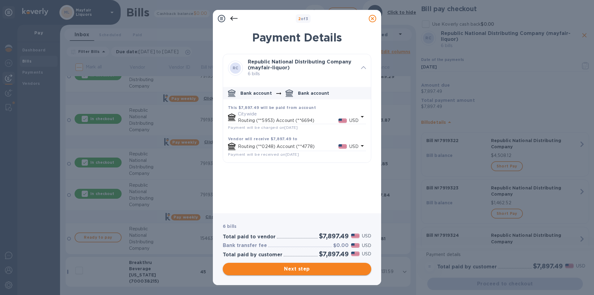
click at [298, 268] on span "Next step" at bounding box center [297, 268] width 139 height 7
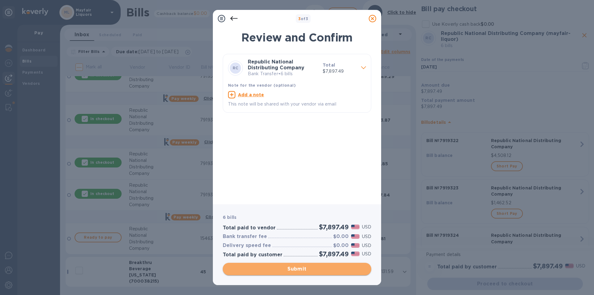
click at [320, 267] on span "Submit" at bounding box center [297, 268] width 139 height 7
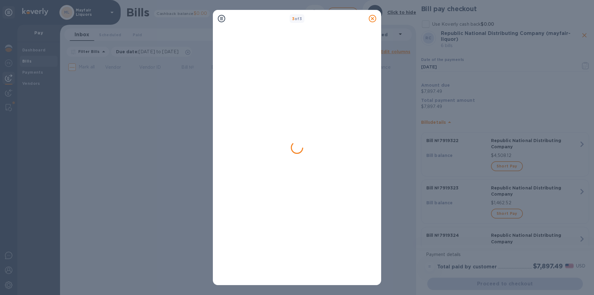
scroll to position [0, 0]
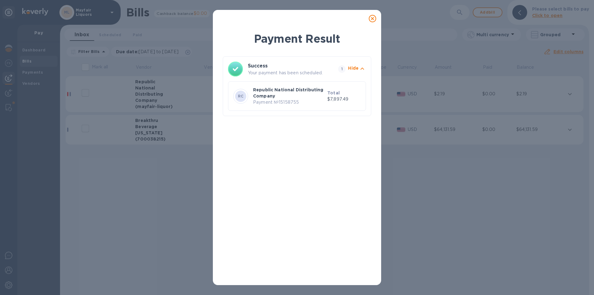
click at [373, 19] on icon at bounding box center [372, 18] width 7 height 7
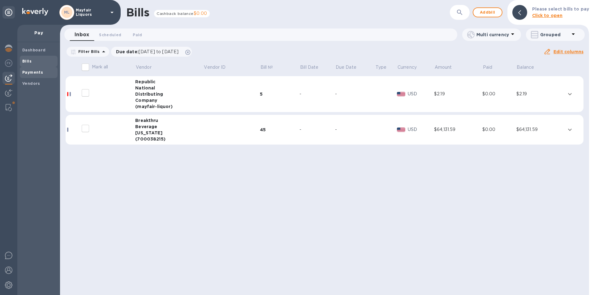
click at [27, 73] on b "Payments" at bounding box center [32, 72] width 21 height 5
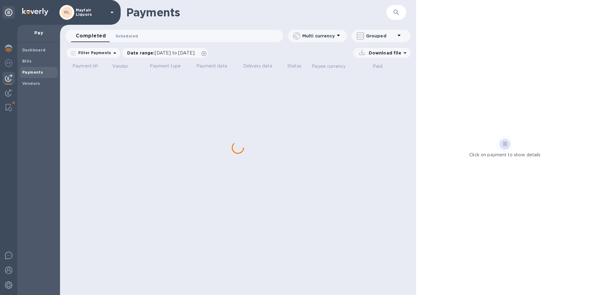
click at [123, 36] on span "Scheduled 0" at bounding box center [127, 36] width 22 height 6
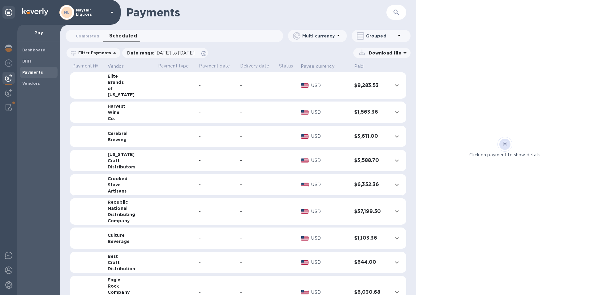
click at [399, 14] on icon "button" at bounding box center [395, 12] width 7 height 7
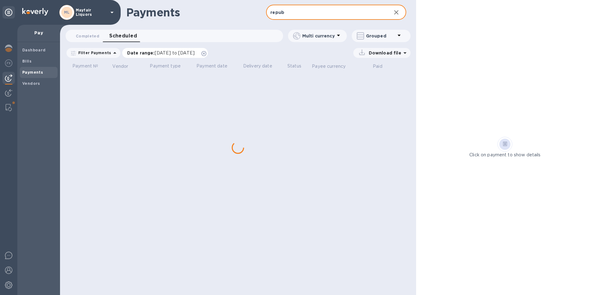
type input "repub"
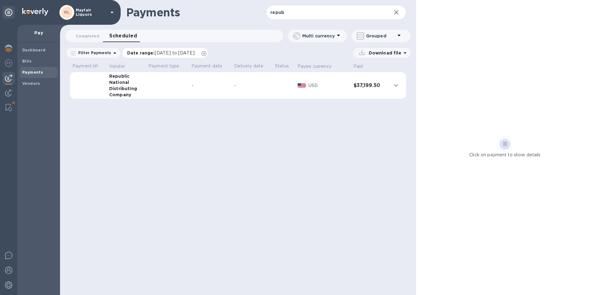
click at [164, 52] on span "[DATE] to [DATE]" at bounding box center [175, 52] width 40 height 5
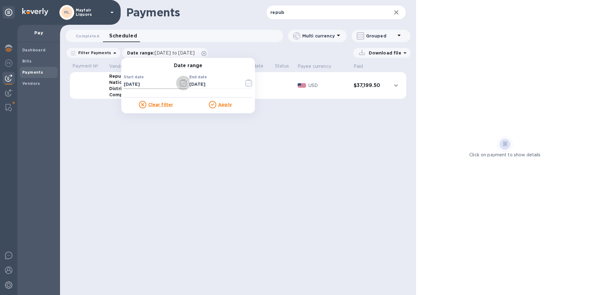
click at [180, 83] on icon "button" at bounding box center [183, 82] width 7 height 7
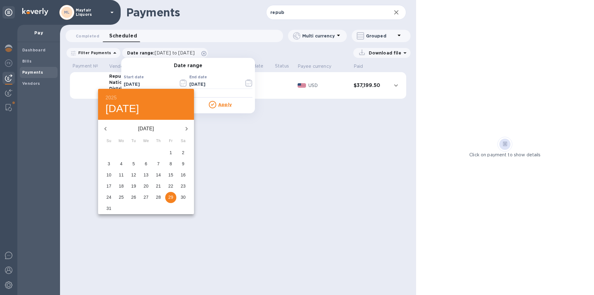
click at [185, 130] on icon "button" at bounding box center [186, 128] width 7 height 7
click at [123, 186] on p "20" at bounding box center [121, 186] width 5 height 6
type input "[DATE]"
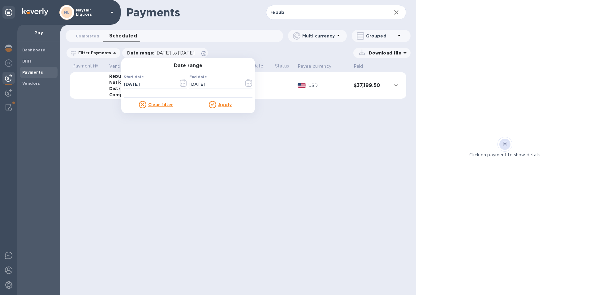
click at [225, 103] on u "Apply" at bounding box center [225, 104] width 14 height 5
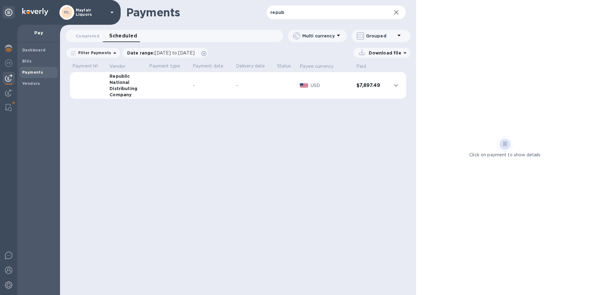
click at [382, 52] on p "Download file" at bounding box center [383, 53] width 35 height 6
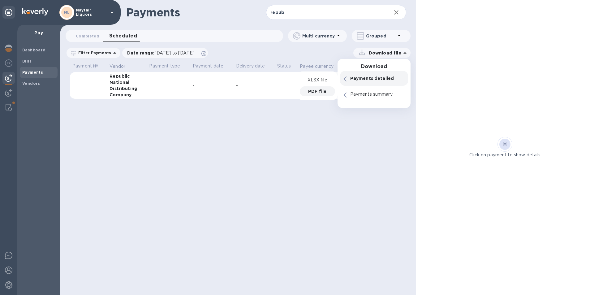
click at [312, 95] on div "PDF file" at bounding box center [317, 91] width 35 height 10
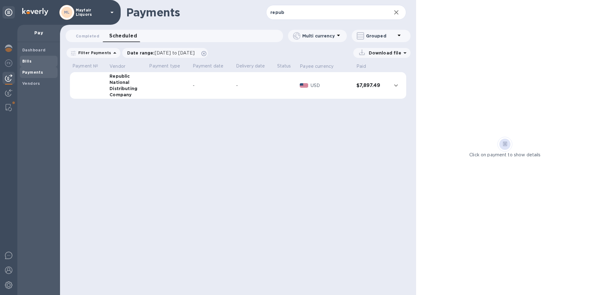
click at [32, 62] on span "Bills" at bounding box center [38, 61] width 33 height 6
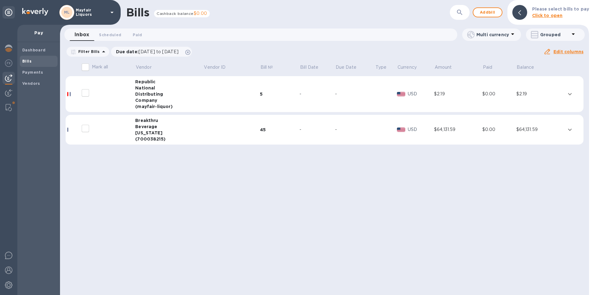
click at [158, 98] on div "Company" at bounding box center [169, 100] width 68 height 6
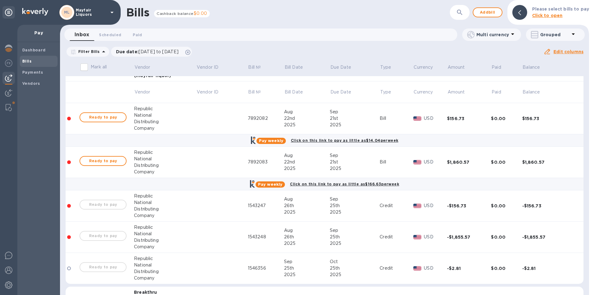
scroll to position [61, 0]
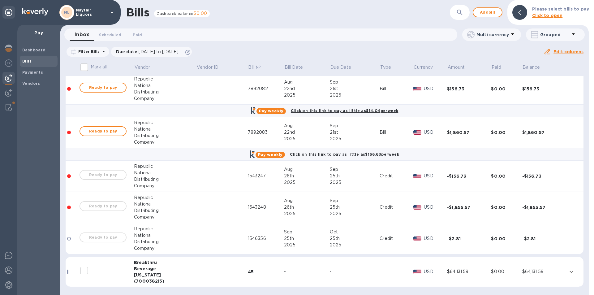
click at [34, 62] on span "Bills" at bounding box center [38, 61] width 33 height 6
click at [35, 57] on div "Bills" at bounding box center [39, 61] width 38 height 11
click at [32, 60] on span "Bills" at bounding box center [38, 61] width 33 height 6
click at [9, 77] on img at bounding box center [8, 77] width 7 height 7
click at [24, 63] on span "Bills" at bounding box center [26, 61] width 9 height 6
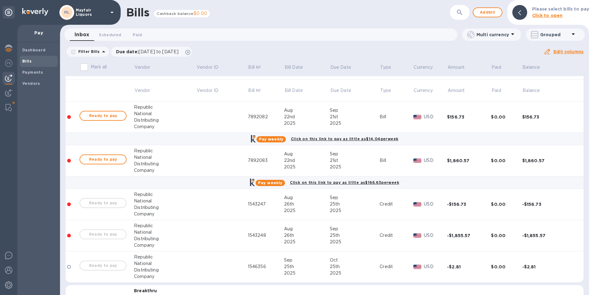
scroll to position [0, 0]
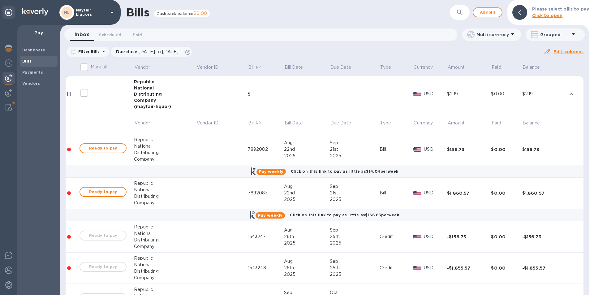
click at [147, 85] on div "National" at bounding box center [165, 88] width 62 height 6
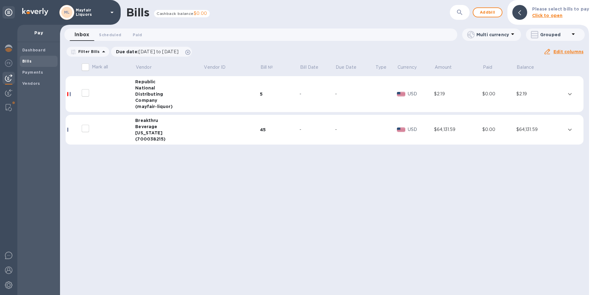
click at [152, 126] on div "Beverage" at bounding box center [169, 126] width 68 height 6
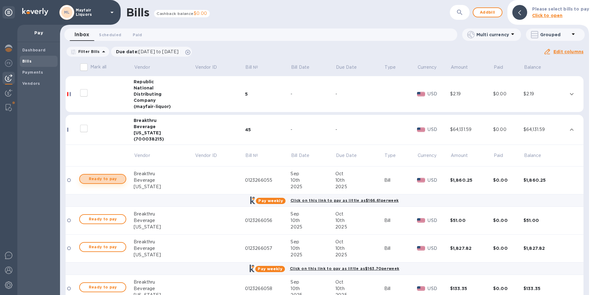
click at [104, 175] on span "Ready to pay" at bounding box center [103, 178] width 36 height 7
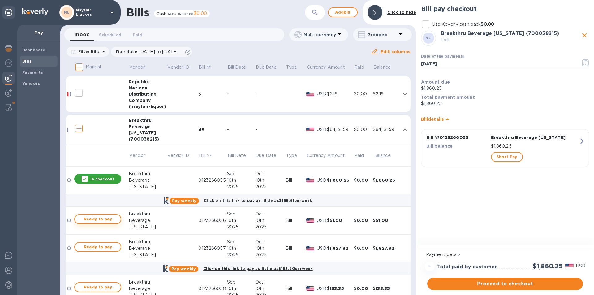
click at [110, 219] on span "Ready to pay" at bounding box center [98, 218] width 36 height 7
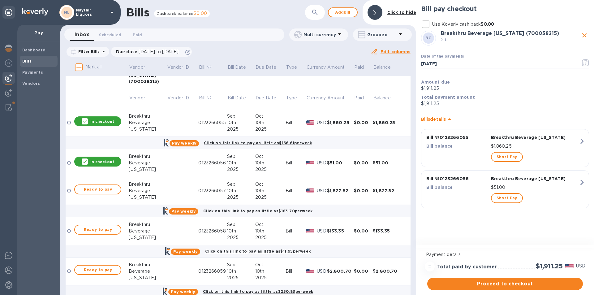
scroll to position [62, 0]
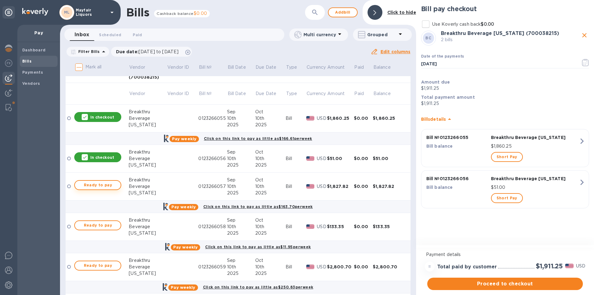
click at [107, 185] on span "Ready to pay" at bounding box center [98, 184] width 36 height 7
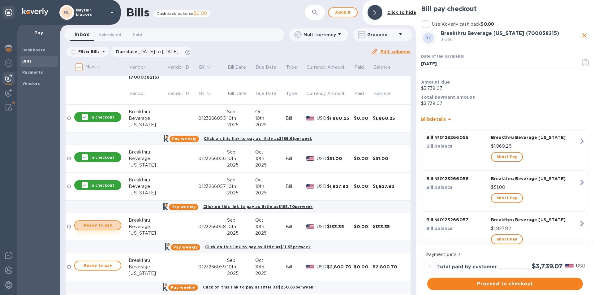
click at [101, 222] on span "Ready to pay" at bounding box center [98, 224] width 36 height 7
click at [112, 263] on span "Ready to pay" at bounding box center [98, 265] width 36 height 7
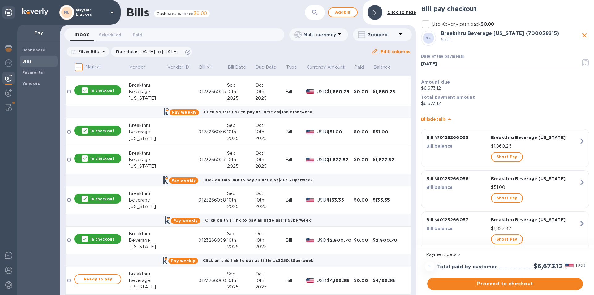
scroll to position [124, 0]
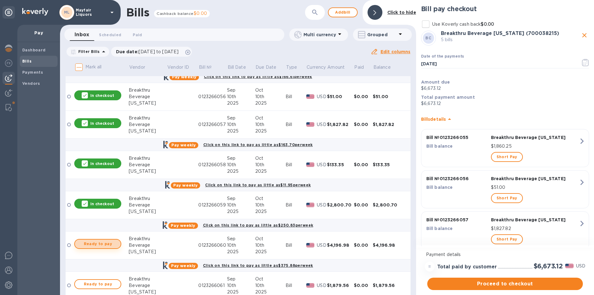
click at [101, 244] on span "Ready to pay" at bounding box center [98, 243] width 36 height 7
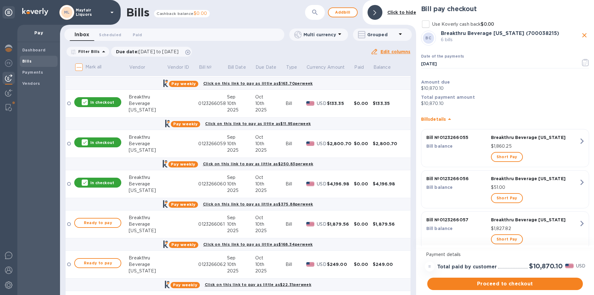
scroll to position [186, 0]
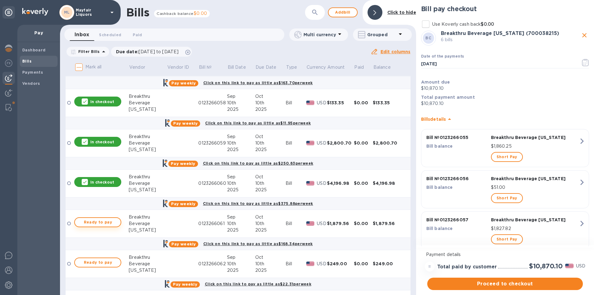
click at [103, 222] on span "Ready to pay" at bounding box center [98, 221] width 36 height 7
click at [110, 261] on span "Ready to pay" at bounding box center [98, 261] width 36 height 7
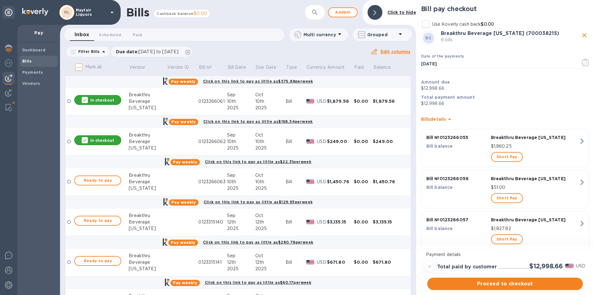
scroll to position [309, 0]
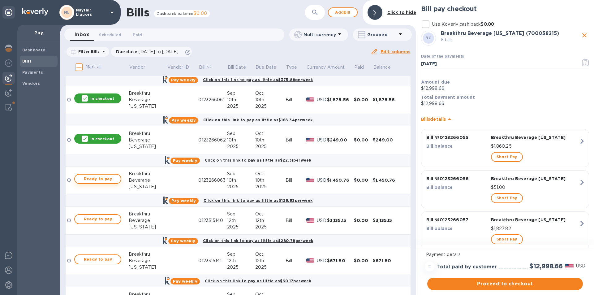
click at [111, 179] on span "Ready to pay" at bounding box center [98, 178] width 36 height 7
click at [105, 219] on span "Ready to pay" at bounding box center [98, 218] width 36 height 7
click at [109, 258] on span "Ready to pay" at bounding box center [98, 258] width 36 height 7
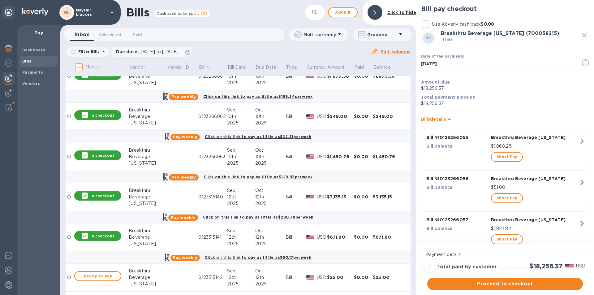
scroll to position [402, 0]
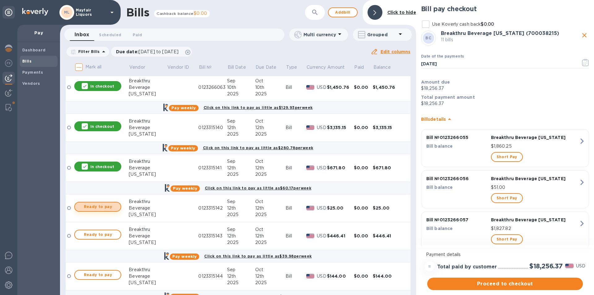
click at [111, 203] on span "Ready to pay" at bounding box center [98, 206] width 36 height 7
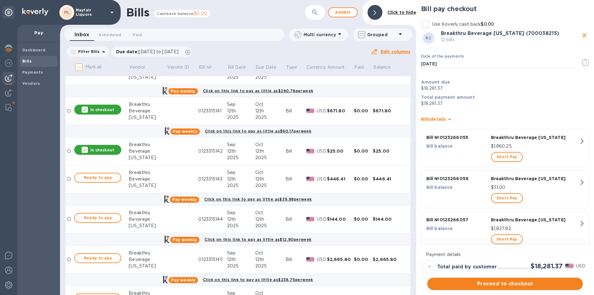
scroll to position [464, 0]
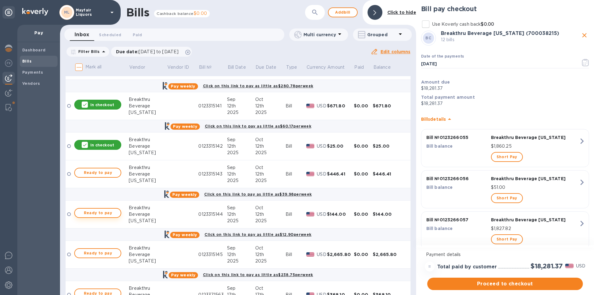
click at [108, 211] on span "Ready to pay" at bounding box center [98, 212] width 36 height 7
click at [105, 252] on span "Ready to pay" at bounding box center [98, 252] width 36 height 7
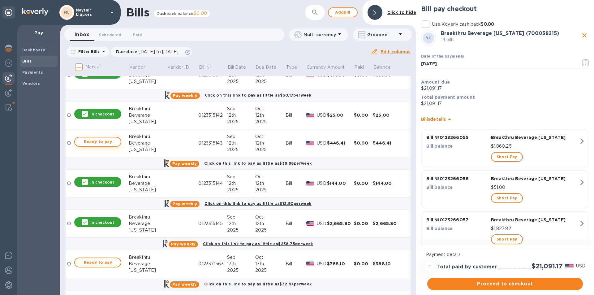
click at [110, 140] on span "Ready to pay" at bounding box center [98, 141] width 36 height 7
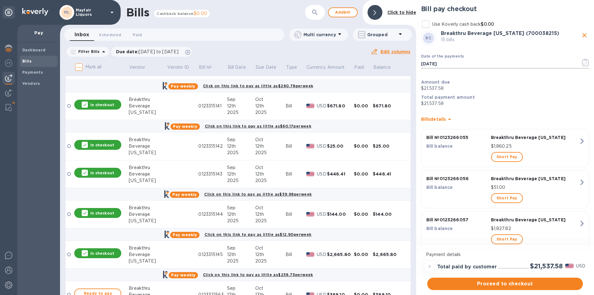
click at [585, 60] on icon "button" at bounding box center [585, 62] width 7 height 7
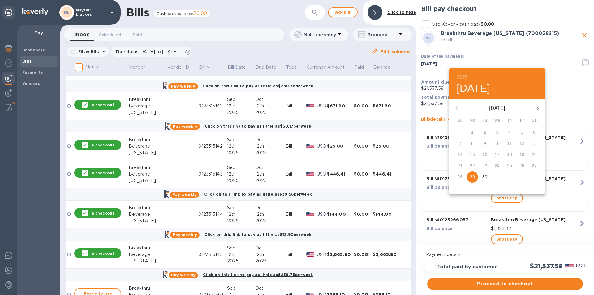
click at [542, 105] on button "button" at bounding box center [537, 108] width 15 height 15
click at [485, 146] on p "7" at bounding box center [484, 143] width 2 height 6
type input "[DATE]"
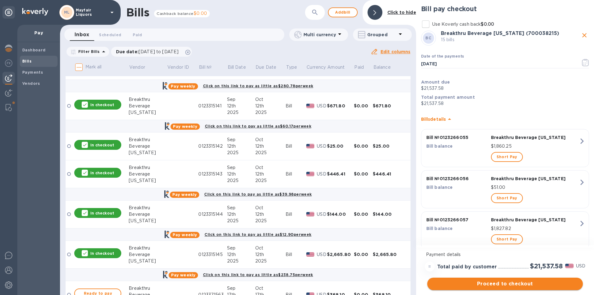
click at [488, 283] on span "Proceed to checkout" at bounding box center [505, 283] width 146 height 7
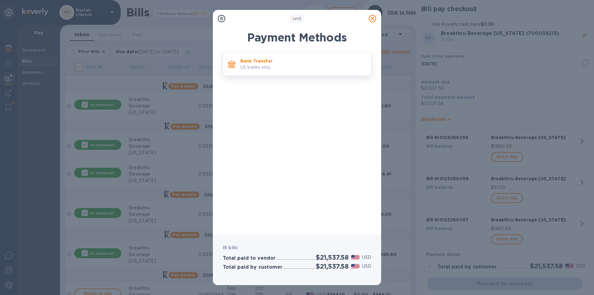
click at [269, 67] on p "US banks only." at bounding box center [303, 67] width 126 height 6
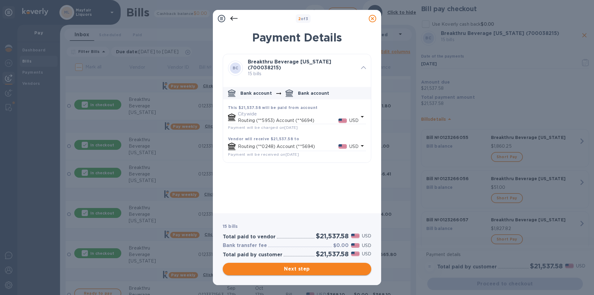
click at [314, 270] on span "Next step" at bounding box center [297, 268] width 139 height 7
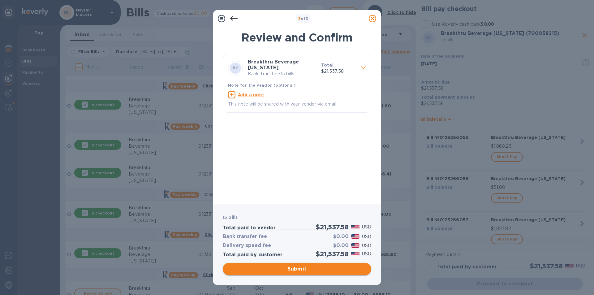
click at [329, 271] on span "Submit" at bounding box center [297, 268] width 139 height 7
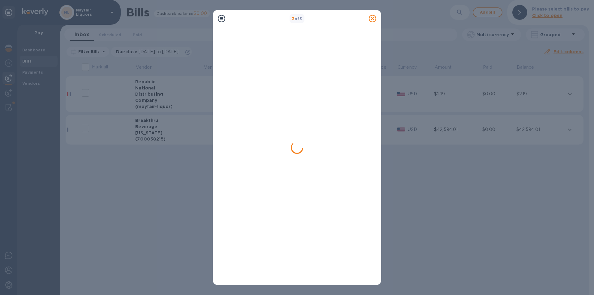
scroll to position [0, 0]
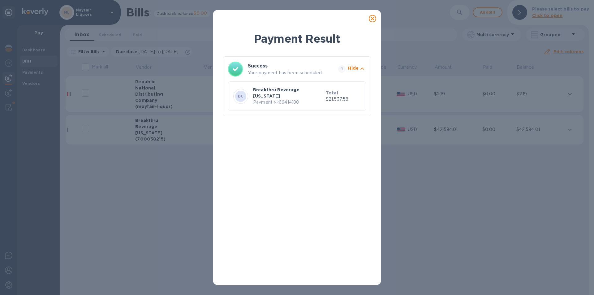
click at [374, 19] on icon at bounding box center [372, 18] width 7 height 7
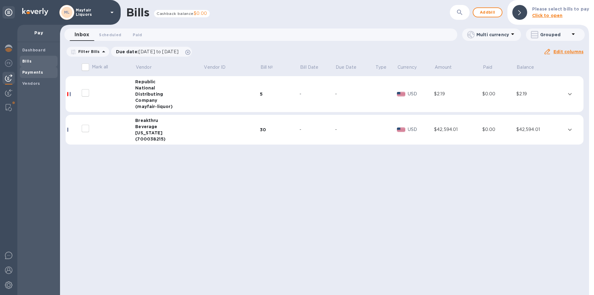
click at [35, 76] on div "Payments" at bounding box center [39, 72] width 38 height 11
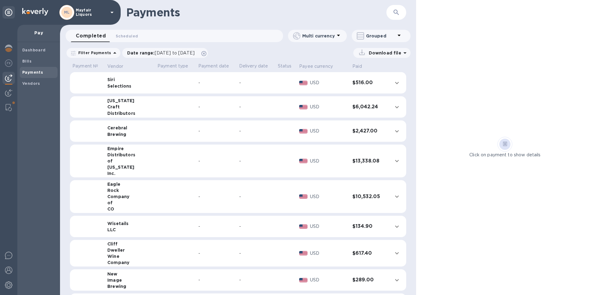
click at [399, 16] on button "button" at bounding box center [396, 12] width 15 height 15
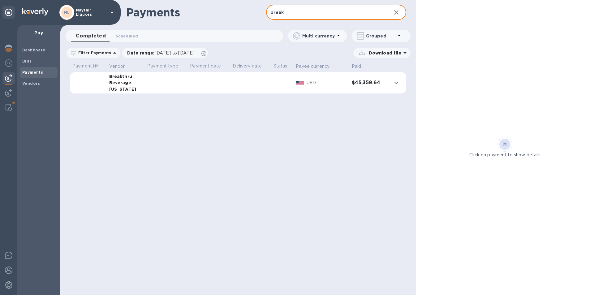
type input "break"
click at [190, 82] on div "-" at bounding box center [209, 82] width 38 height 6
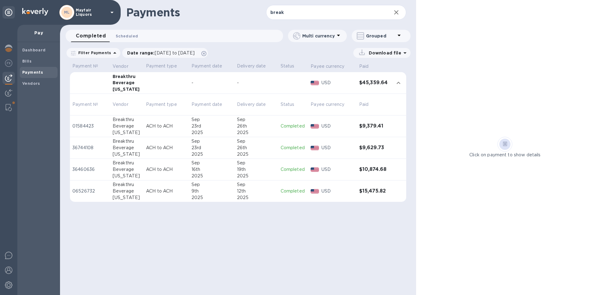
click at [124, 33] on span "Scheduled 0" at bounding box center [127, 36] width 22 height 6
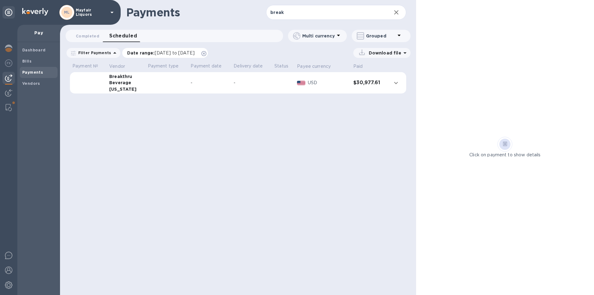
click at [163, 52] on span "[DATE] to [DATE]" at bounding box center [175, 52] width 40 height 5
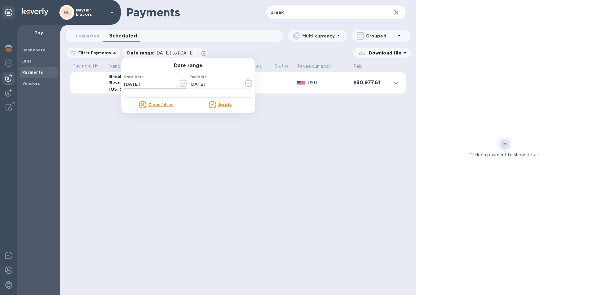
click at [180, 81] on icon "button" at bounding box center [183, 82] width 7 height 7
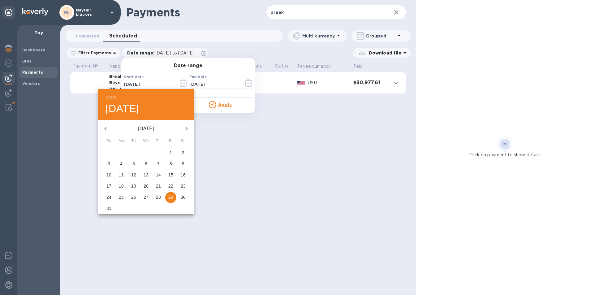
click at [190, 125] on button "button" at bounding box center [186, 128] width 15 height 15
click at [189, 125] on icon "button" at bounding box center [186, 128] width 7 height 7
click at [122, 164] on p "6" at bounding box center [121, 163] width 2 height 6
type input "[DATE]"
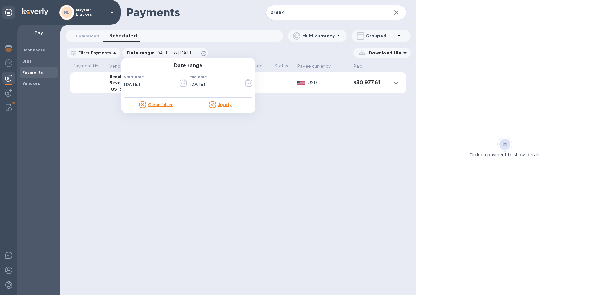
click at [224, 105] on u "Apply" at bounding box center [225, 104] width 14 height 5
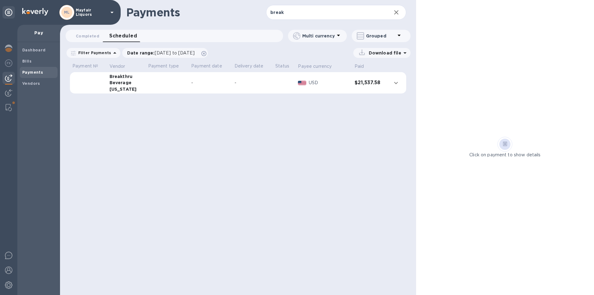
click at [382, 53] on p "Download file" at bounding box center [383, 53] width 35 height 6
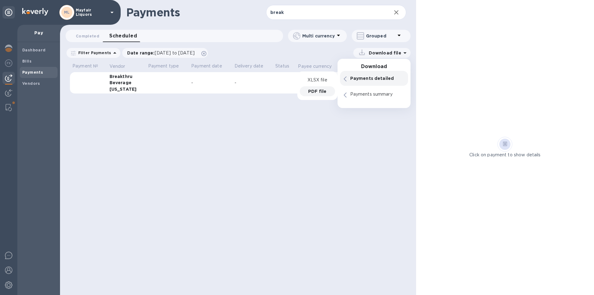
click at [315, 92] on p "PDF file" at bounding box center [317, 91] width 18 height 6
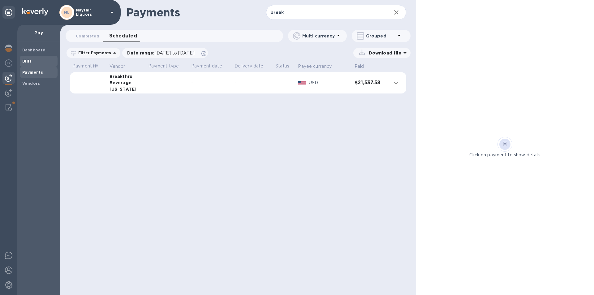
click at [32, 62] on span "Bills" at bounding box center [38, 61] width 33 height 6
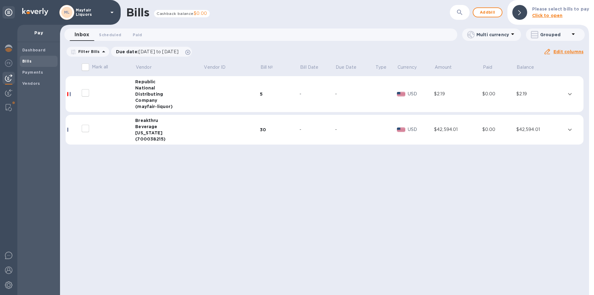
click at [208, 131] on td at bounding box center [231, 130] width 56 height 30
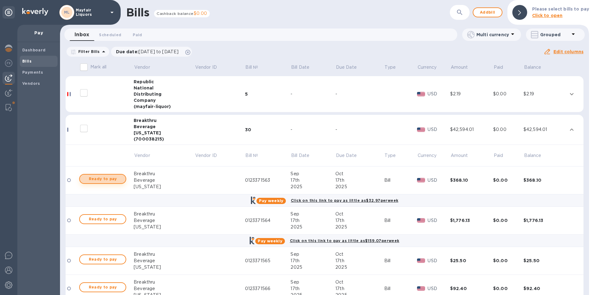
click at [114, 176] on span "Ready to pay" at bounding box center [103, 178] width 36 height 7
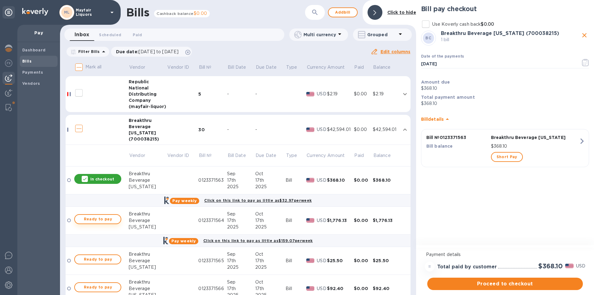
click at [113, 217] on span "Ready to pay" at bounding box center [98, 218] width 36 height 7
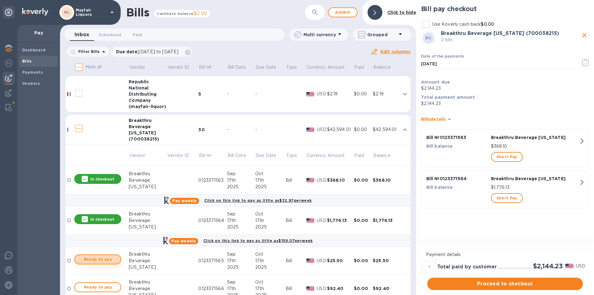
drag, startPoint x: 112, startPoint y: 218, endPoint x: 104, endPoint y: 262, distance: 44.6
click at [101, 256] on button "Ready to pay" at bounding box center [97, 259] width 47 height 10
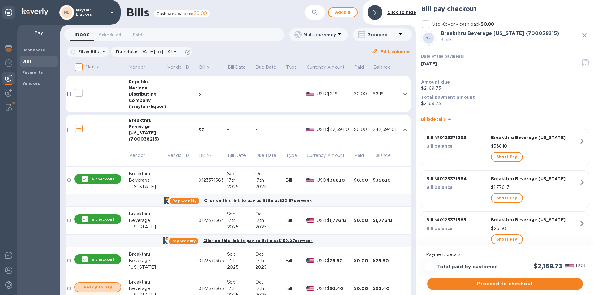
click at [110, 285] on span "Ready to pay" at bounding box center [98, 286] width 36 height 7
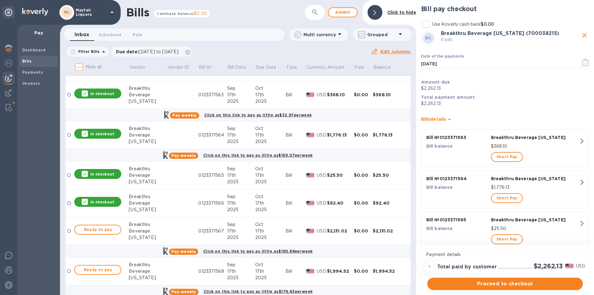
scroll to position [124, 0]
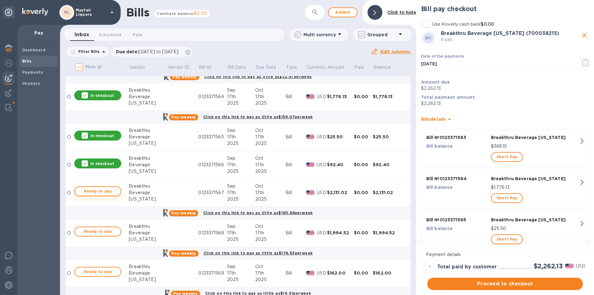
click at [97, 188] on span "Ready to pay" at bounding box center [98, 190] width 36 height 7
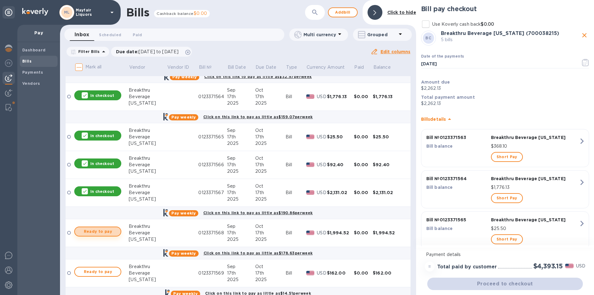
click at [95, 232] on span "Ready to pay" at bounding box center [98, 231] width 36 height 7
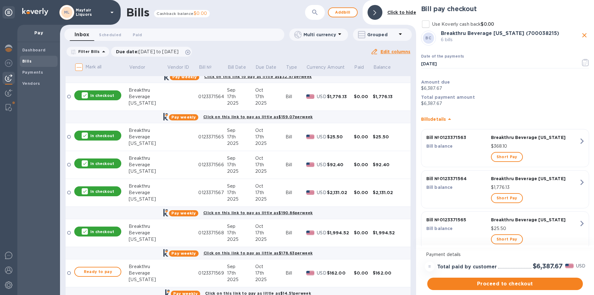
scroll to position [216, 0]
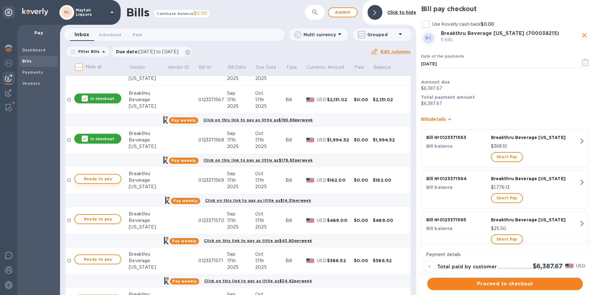
click at [114, 174] on button "Ready to pay" at bounding box center [97, 179] width 47 height 10
click at [107, 218] on span "Ready to pay" at bounding box center [98, 218] width 36 height 7
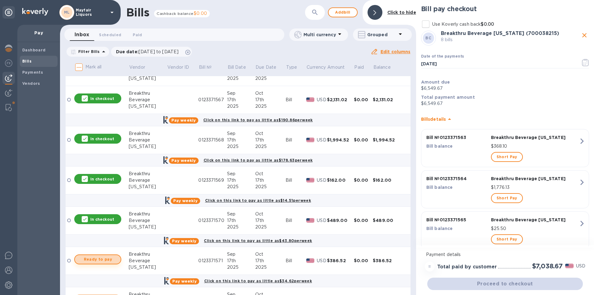
click at [108, 255] on span "Ready to pay" at bounding box center [98, 258] width 36 height 7
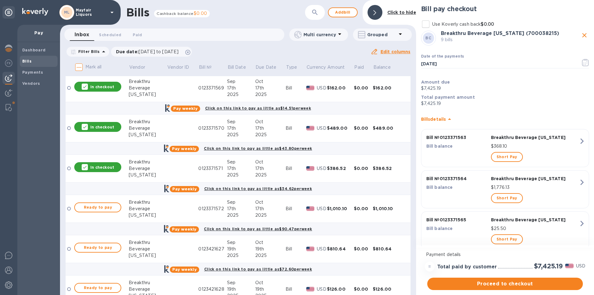
scroll to position [309, 0]
click at [109, 207] on span "Ready to pay" at bounding box center [98, 206] width 36 height 7
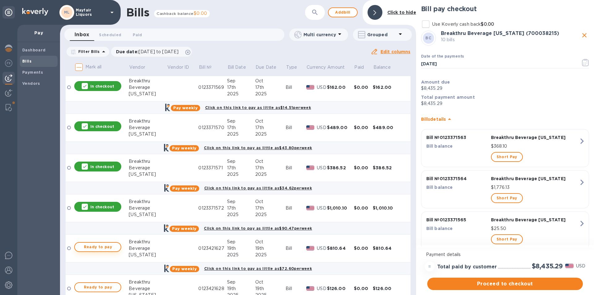
click at [116, 247] on span "Ready to pay" at bounding box center [98, 246] width 36 height 7
click at [112, 285] on span "Ready to pay" at bounding box center [98, 286] width 36 height 7
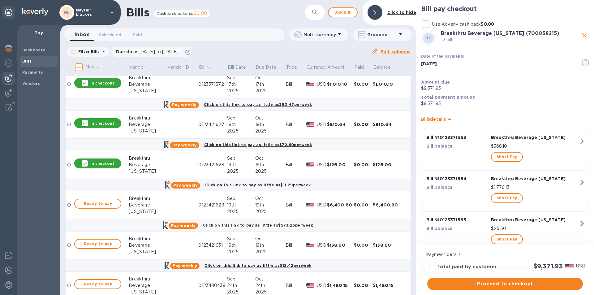
scroll to position [464, 0]
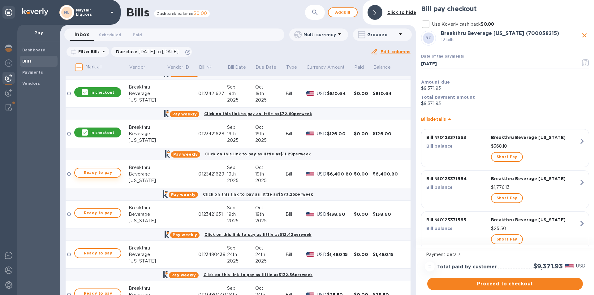
click at [114, 170] on span "Ready to pay" at bounding box center [98, 172] width 36 height 7
click at [107, 213] on span "Ready to pay" at bounding box center [98, 212] width 36 height 7
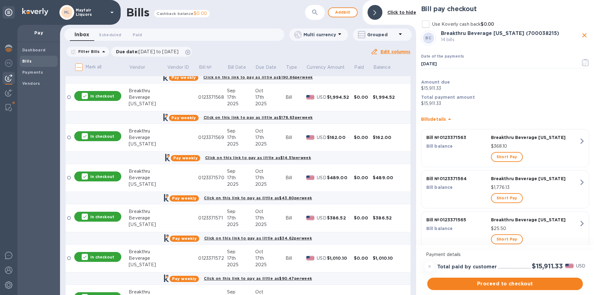
scroll to position [247, 0]
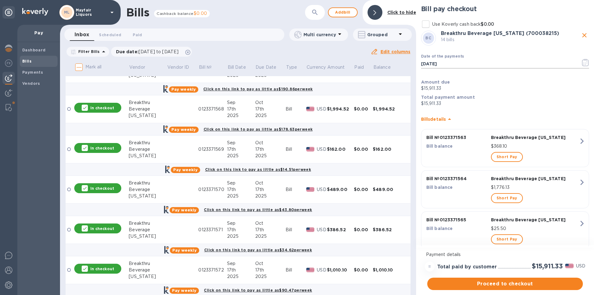
click at [585, 62] on icon "button" at bounding box center [585, 62] width 7 height 7
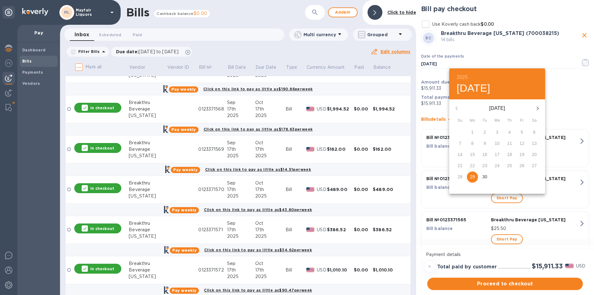
click at [536, 107] on icon "button" at bounding box center [537, 108] width 7 height 7
click at [485, 156] on p "14" at bounding box center [484, 154] width 5 height 6
type input "[DATE]"
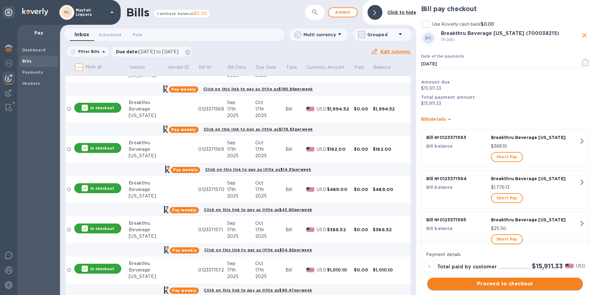
click at [487, 284] on span "Proceed to checkout" at bounding box center [505, 283] width 146 height 7
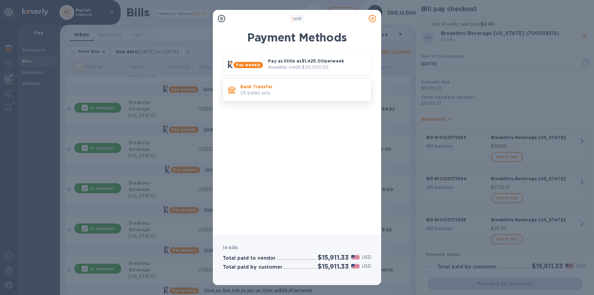
click at [300, 98] on div "Bank Transfer US banks only." at bounding box center [303, 90] width 130 height 18
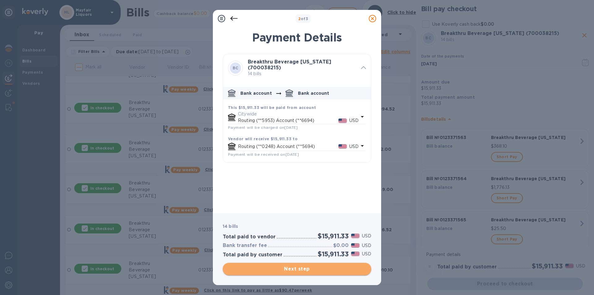
click at [307, 268] on span "Next step" at bounding box center [297, 268] width 139 height 7
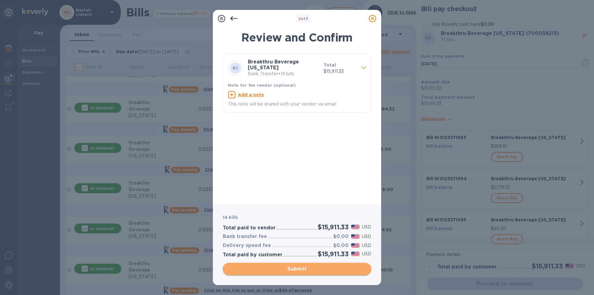
click at [307, 268] on span "Submit" at bounding box center [297, 268] width 139 height 7
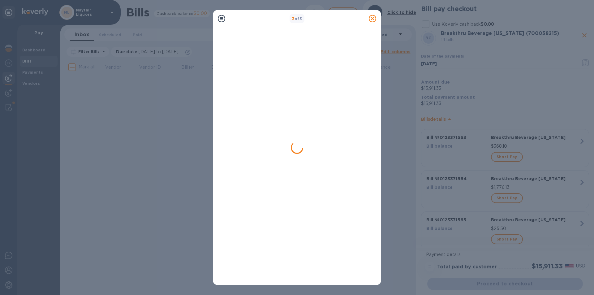
scroll to position [0, 0]
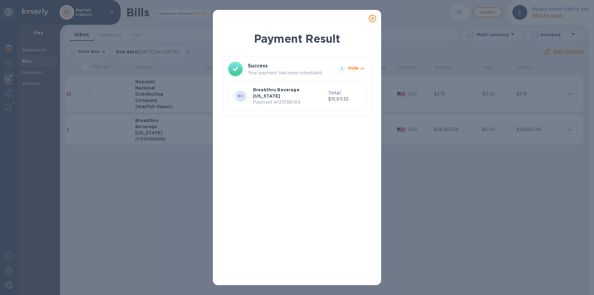
click at [372, 18] on icon at bounding box center [372, 18] width 7 height 7
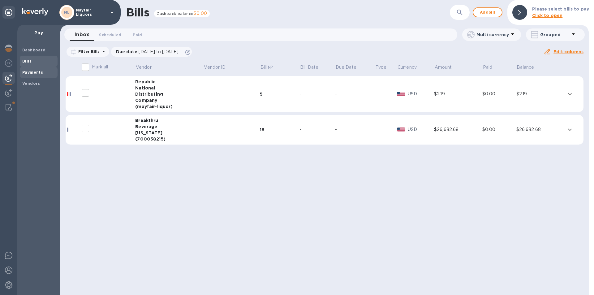
click at [39, 69] on div "Payments" at bounding box center [39, 72] width 38 height 11
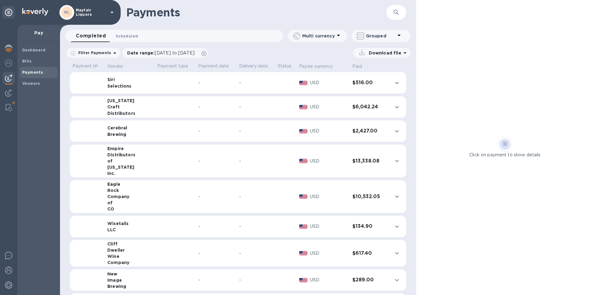
click at [128, 36] on span "Scheduled 0" at bounding box center [127, 36] width 22 height 6
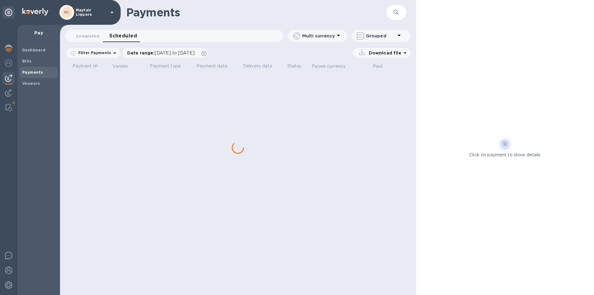
click at [395, 11] on icon "button" at bounding box center [395, 12] width 7 height 7
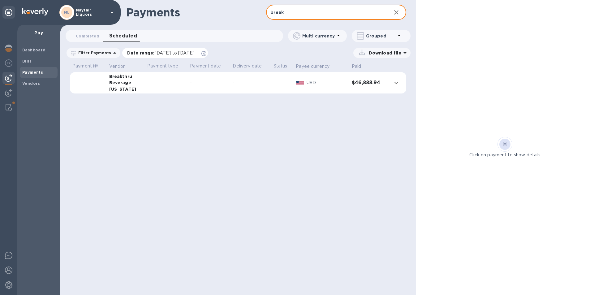
type input "break"
click at [165, 53] on span "[DATE] to [DATE]" at bounding box center [175, 52] width 40 height 5
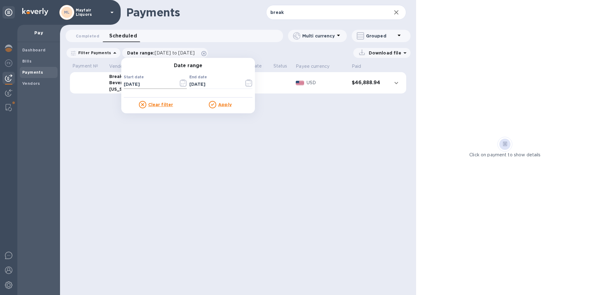
click at [181, 85] on icon "button" at bounding box center [183, 82] width 7 height 7
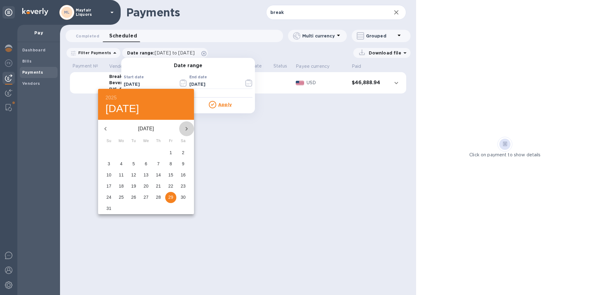
click at [187, 130] on icon "button" at bounding box center [186, 128] width 7 height 7
click at [121, 175] on p "13" at bounding box center [121, 175] width 5 height 6
type input "[DATE]"
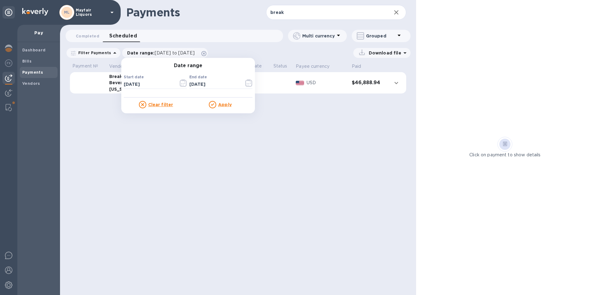
click at [222, 105] on u "Apply" at bounding box center [225, 104] width 14 height 5
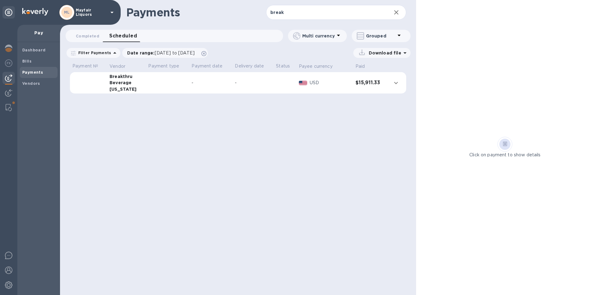
click at [387, 52] on p "Download file" at bounding box center [383, 53] width 35 height 6
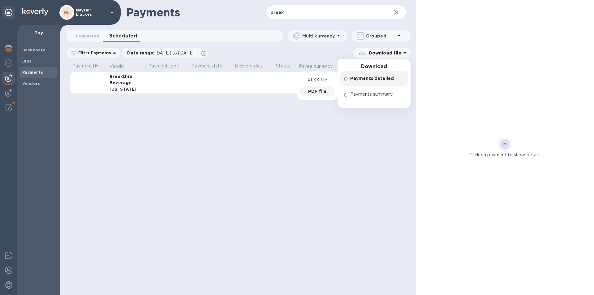
click at [313, 95] on div "PDF file" at bounding box center [317, 91] width 35 height 10
click at [32, 60] on span "Bills" at bounding box center [38, 61] width 33 height 6
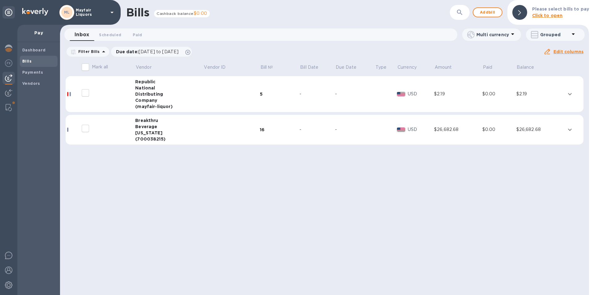
click at [206, 126] on td at bounding box center [231, 130] width 56 height 30
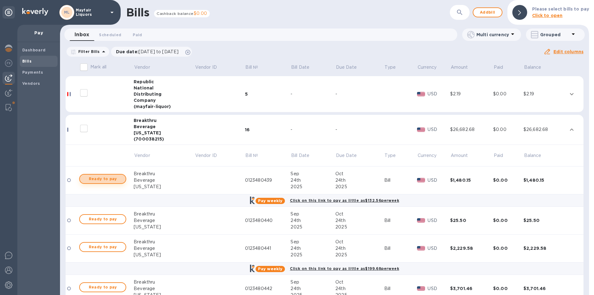
click at [104, 175] on button "Ready to pay" at bounding box center [102, 179] width 47 height 10
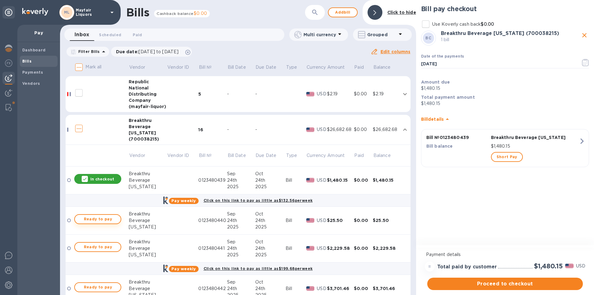
click at [107, 215] on button "Ready to pay" at bounding box center [97, 219] width 47 height 10
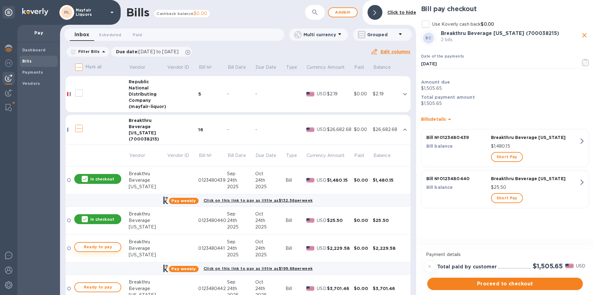
click at [108, 247] on span "Ready to pay" at bounding box center [98, 246] width 36 height 7
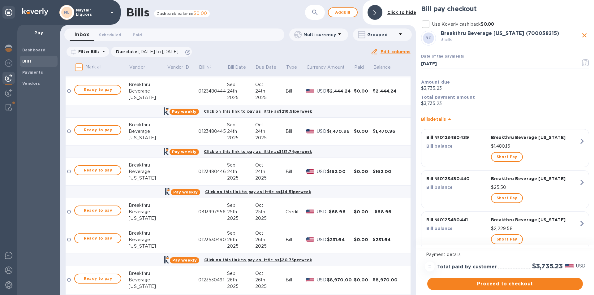
scroll to position [278, 0]
click at [107, 208] on span "Ready to pay" at bounding box center [98, 209] width 36 height 7
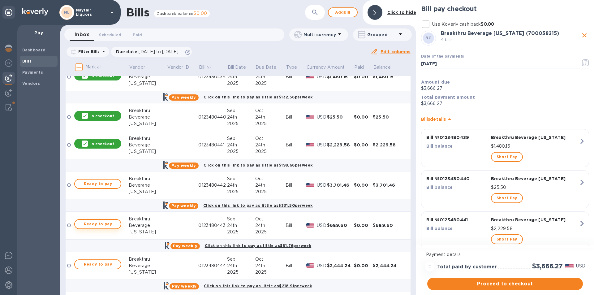
scroll to position [93, 0]
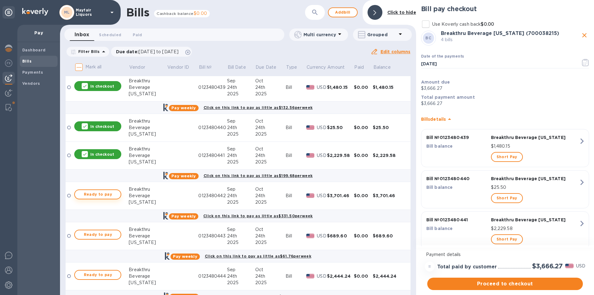
click at [112, 195] on span "Ready to pay" at bounding box center [98, 193] width 36 height 7
click at [111, 237] on span "Ready to pay" at bounding box center [98, 234] width 36 height 7
click at [97, 273] on span "Ready to pay" at bounding box center [98, 274] width 36 height 7
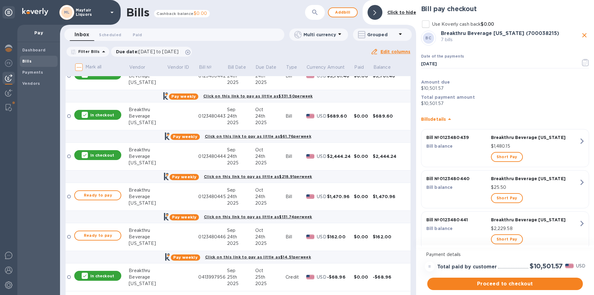
scroll to position [216, 0]
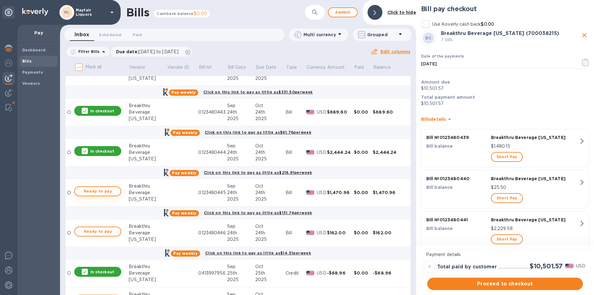
click at [114, 189] on span "Ready to pay" at bounding box center [98, 190] width 36 height 7
click at [107, 236] on button "Ready to pay" at bounding box center [97, 231] width 47 height 10
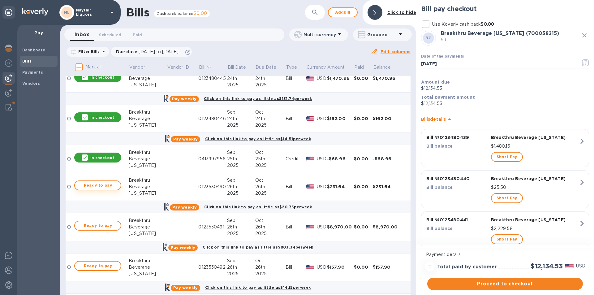
scroll to position [340, 0]
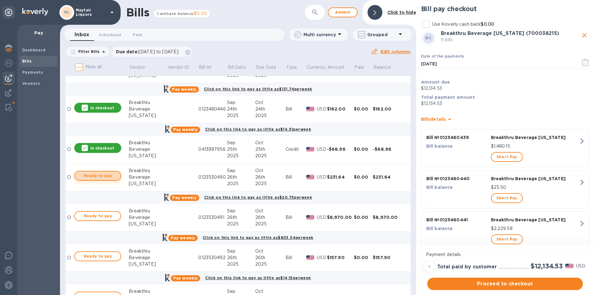
click at [107, 173] on span "Ready to pay" at bounding box center [98, 175] width 36 height 7
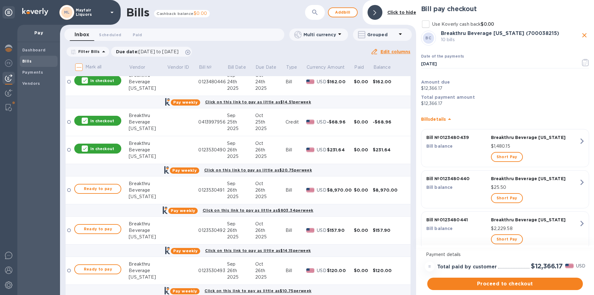
scroll to position [362, 0]
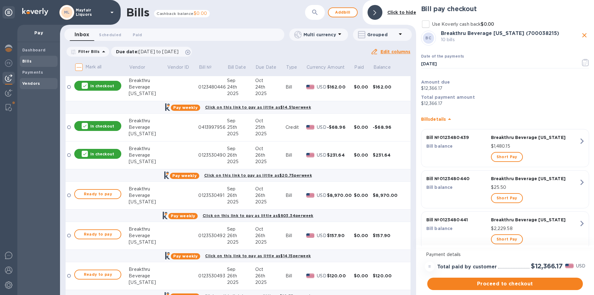
click at [27, 81] on b "Vendors" at bounding box center [31, 83] width 18 height 5
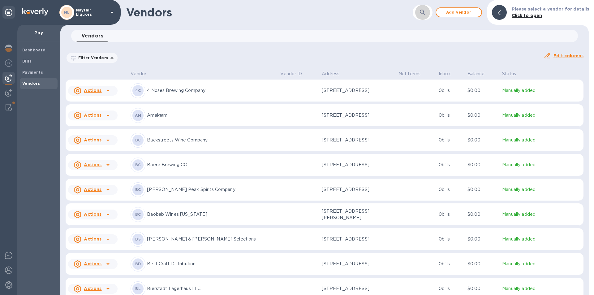
click at [425, 10] on icon "button" at bounding box center [422, 12] width 7 height 7
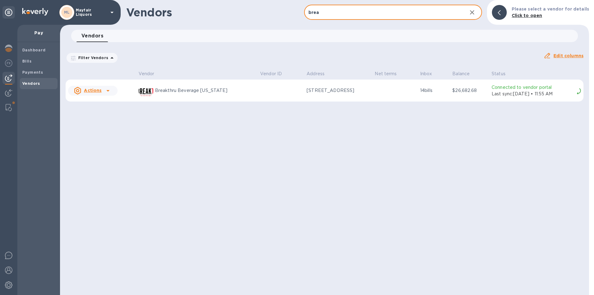
type input "brea"
click at [519, 91] on p "Connected to vendor portal" at bounding box center [532, 87] width 83 height 6
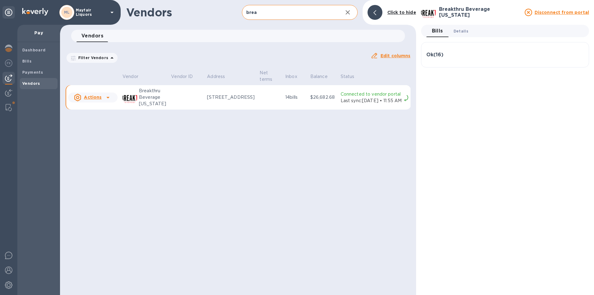
click at [460, 29] on span "Details 0" at bounding box center [460, 31] width 15 height 6
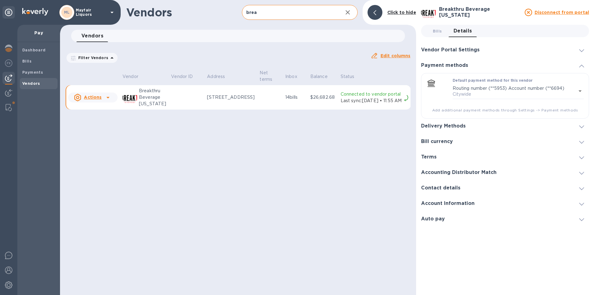
click at [463, 49] on h3 "Vendor Portal Settings" at bounding box center [450, 50] width 58 height 6
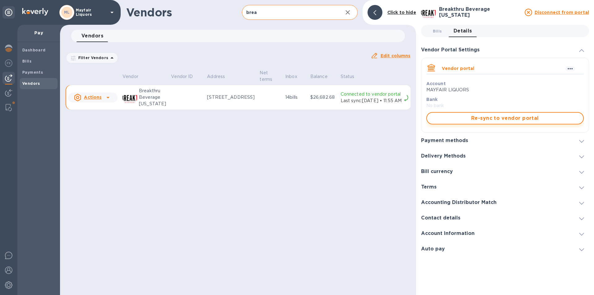
click at [466, 119] on span "Re-sync to vendor portal" at bounding box center [505, 117] width 146 height 7
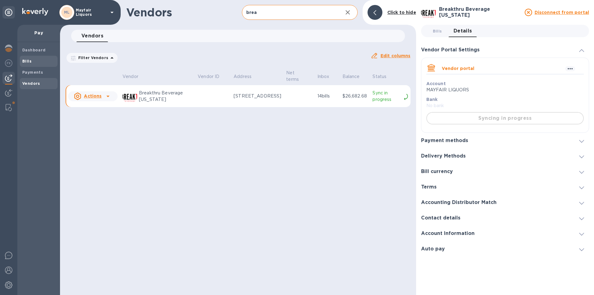
click at [27, 60] on b "Bills" at bounding box center [26, 61] width 9 height 5
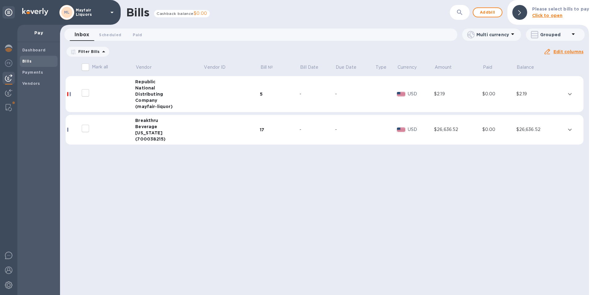
click at [233, 137] on td at bounding box center [231, 130] width 56 height 30
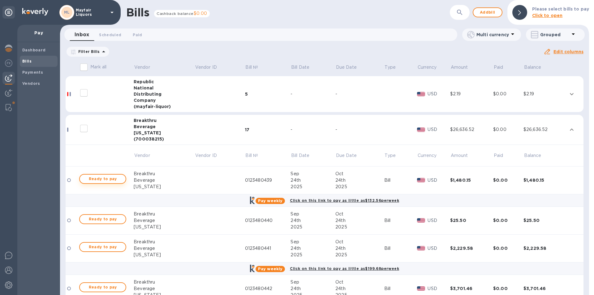
click at [101, 177] on span "Ready to pay" at bounding box center [103, 178] width 36 height 7
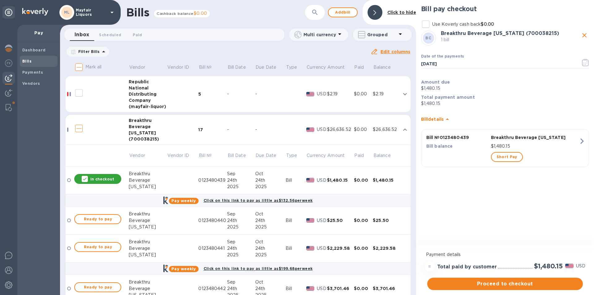
scroll to position [62, 0]
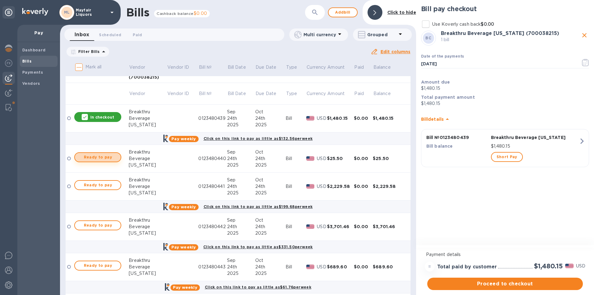
click at [108, 158] on span "Ready to pay" at bounding box center [98, 156] width 36 height 7
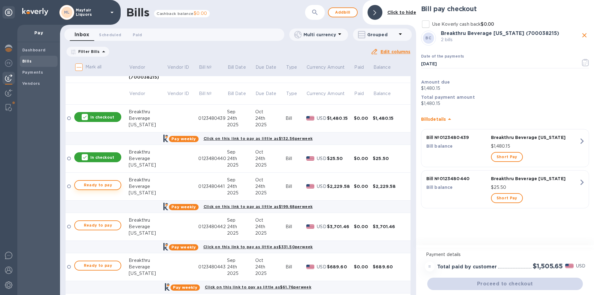
click at [107, 189] on button "Ready to pay" at bounding box center [97, 185] width 47 height 10
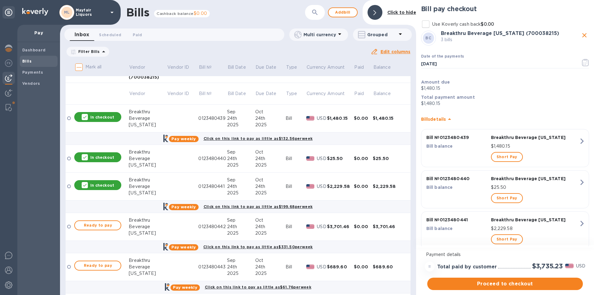
click at [109, 220] on div "Ready to pay" at bounding box center [97, 225] width 49 height 12
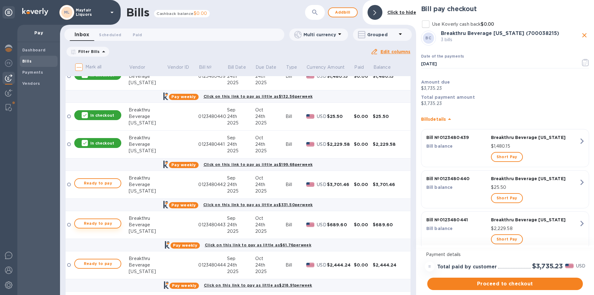
scroll to position [124, 0]
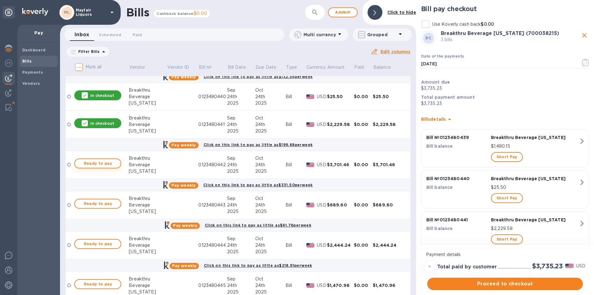
click at [110, 165] on span "Ready to pay" at bounding box center [98, 163] width 36 height 7
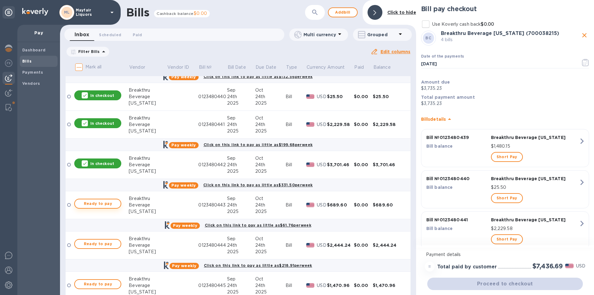
click at [106, 203] on span "Ready to pay" at bounding box center [98, 203] width 36 height 7
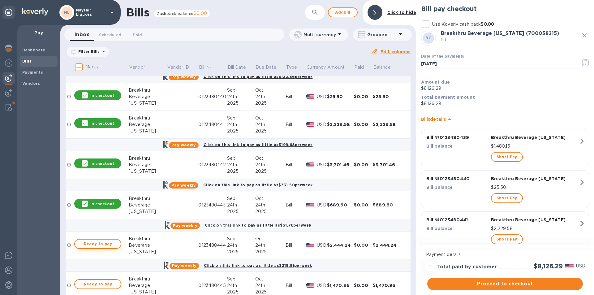
click at [105, 241] on span "Ready to pay" at bounding box center [98, 243] width 36 height 7
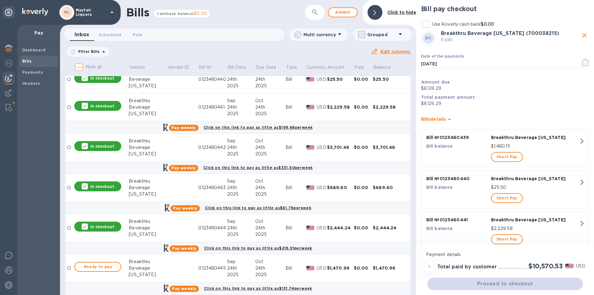
scroll to position [186, 0]
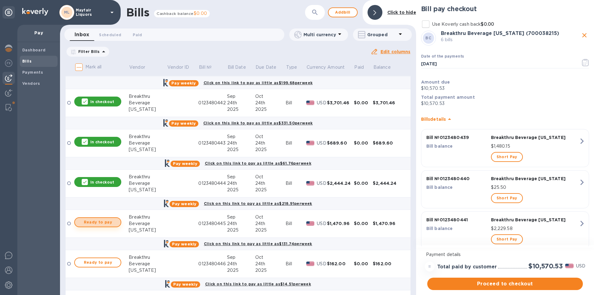
click at [107, 221] on span "Ready to pay" at bounding box center [98, 221] width 36 height 7
click at [104, 260] on span "Ready to pay" at bounding box center [98, 261] width 36 height 7
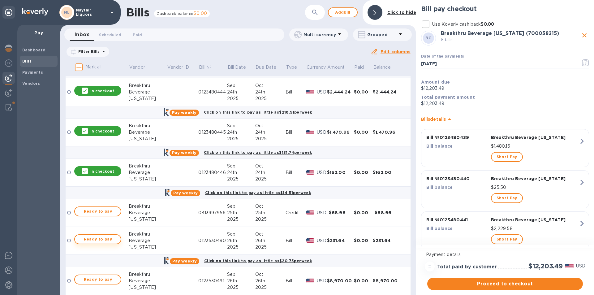
scroll to position [278, 0]
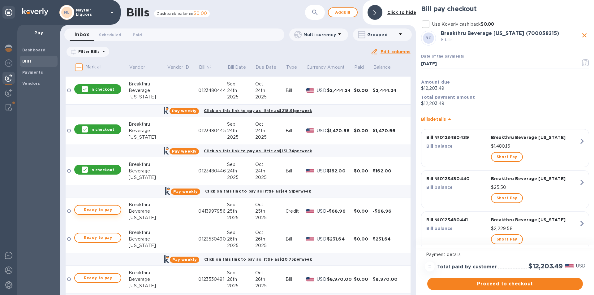
click at [109, 208] on span "Ready to pay" at bounding box center [98, 209] width 36 height 7
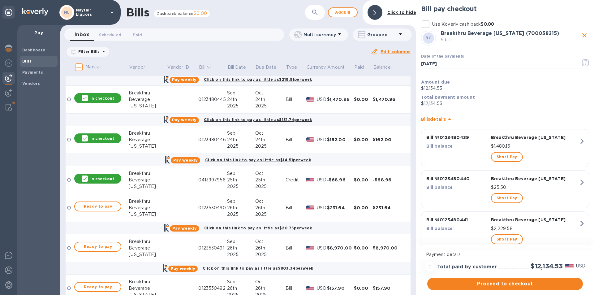
scroll to position [340, 0]
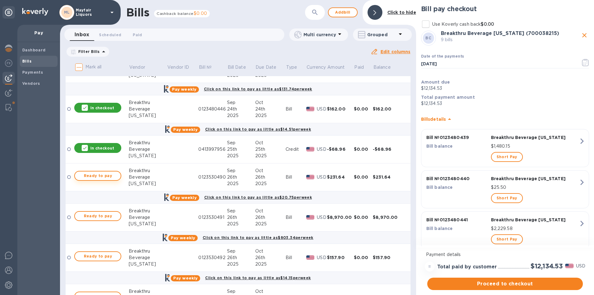
click at [104, 177] on span "Ready to pay" at bounding box center [98, 175] width 36 height 7
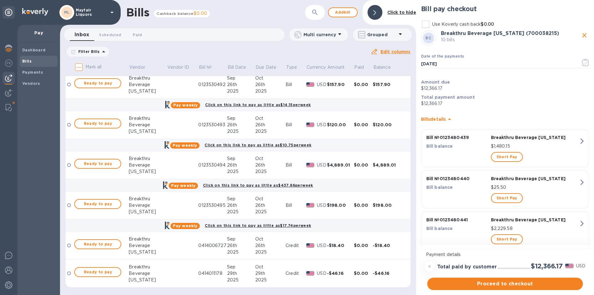
scroll to position [514, 0]
click at [107, 271] on span "Ready to pay" at bounding box center [98, 270] width 36 height 7
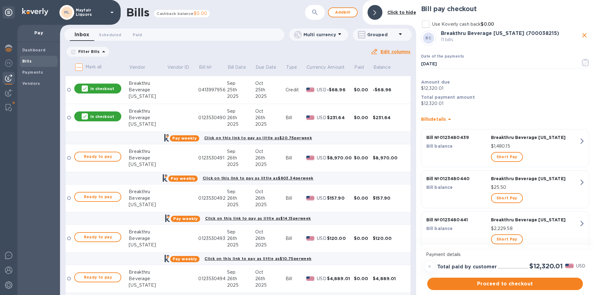
scroll to position [390, 0]
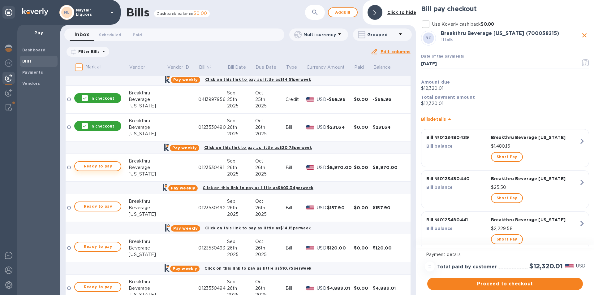
click at [107, 163] on span "Ready to pay" at bounding box center [98, 165] width 36 height 7
click at [109, 207] on span "Ready to pay" at bounding box center [98, 206] width 36 height 7
click at [111, 247] on span "Ready to pay" at bounding box center [98, 246] width 36 height 7
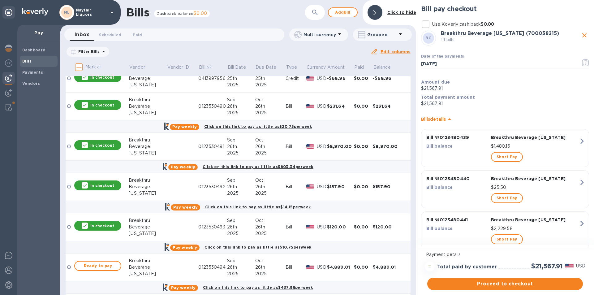
scroll to position [421, 0]
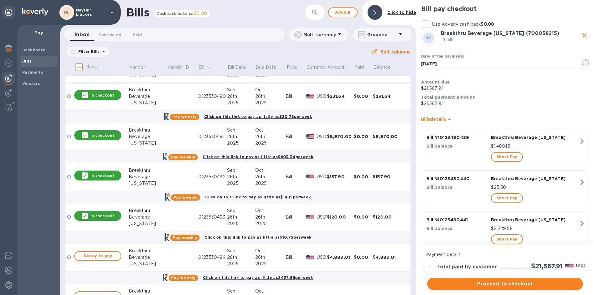
click at [113, 250] on div "Ready to pay" at bounding box center [97, 256] width 49 height 12
click at [115, 255] on span "Ready to pay" at bounding box center [98, 255] width 36 height 7
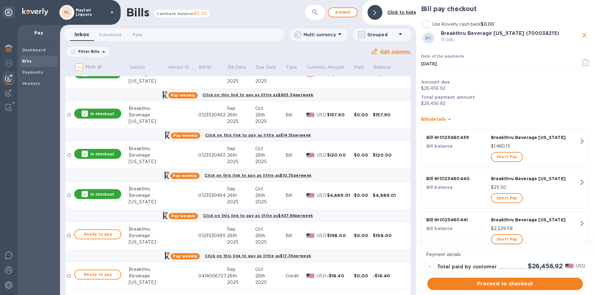
scroll to position [514, 0]
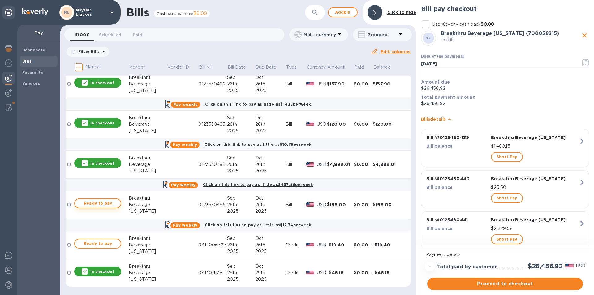
click at [109, 203] on span "Ready to pay" at bounding box center [98, 202] width 36 height 7
click at [110, 243] on span "Ready to pay" at bounding box center [98, 243] width 36 height 7
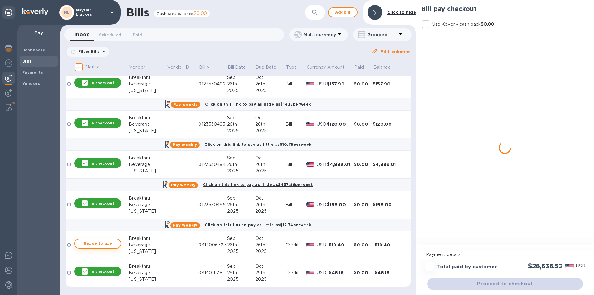
checkbox input "true"
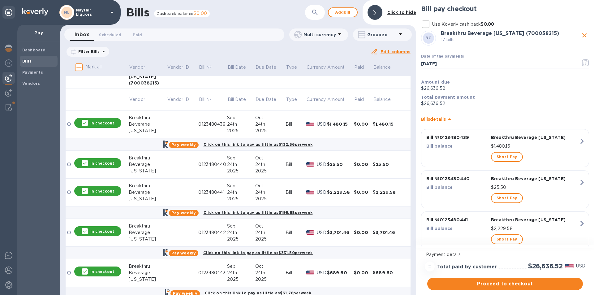
scroll to position [19, 0]
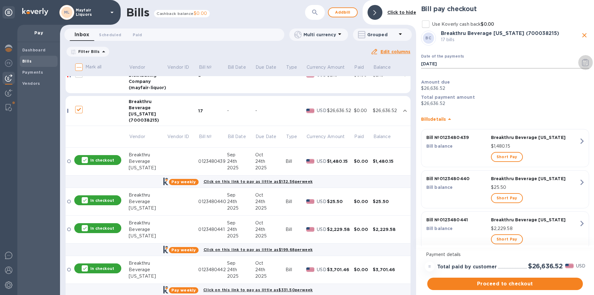
click at [584, 61] on icon "button" at bounding box center [585, 62] width 7 height 7
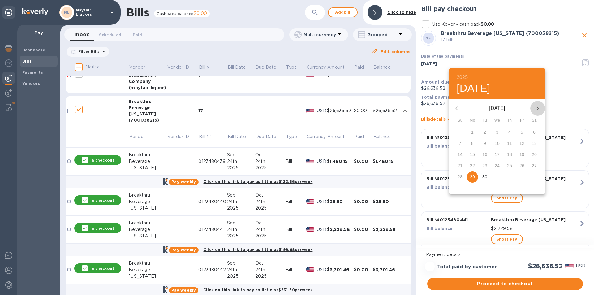
click at [538, 106] on icon "button" at bounding box center [537, 108] width 7 height 7
click at [482, 165] on p "21" at bounding box center [484, 165] width 5 height 6
type input "[DATE]"
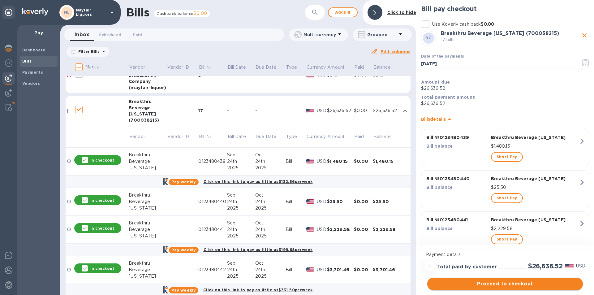
click at [475, 283] on span "Proceed to checkout" at bounding box center [505, 283] width 146 height 7
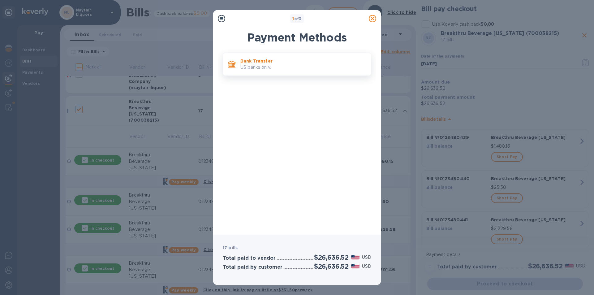
click at [278, 66] on p "US banks only." at bounding box center [303, 67] width 126 height 6
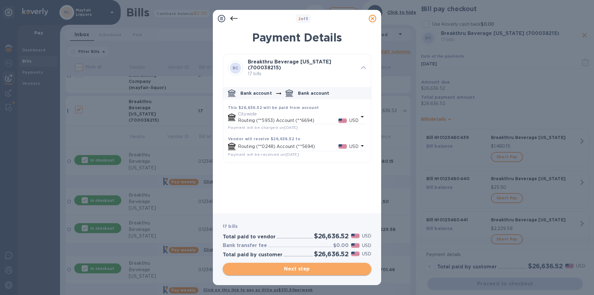
click at [317, 271] on span "Next step" at bounding box center [297, 268] width 139 height 7
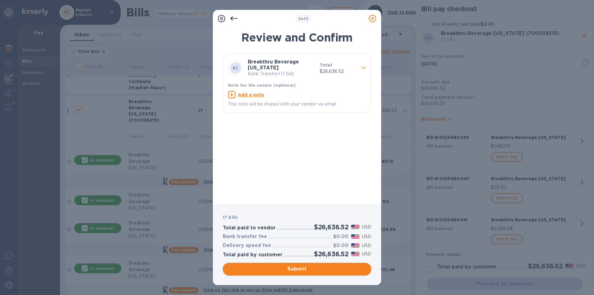
click at [338, 267] on span "Submit" at bounding box center [297, 268] width 139 height 7
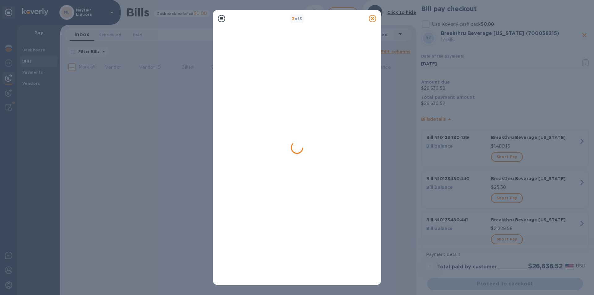
scroll to position [0, 0]
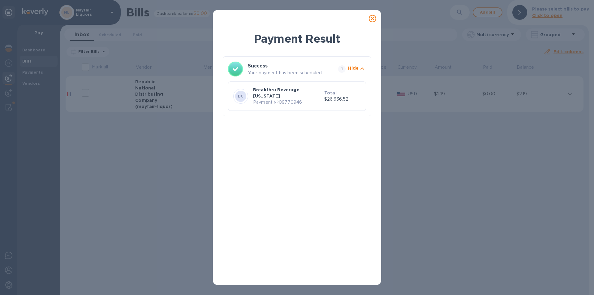
click at [374, 19] on icon at bounding box center [372, 18] width 7 height 7
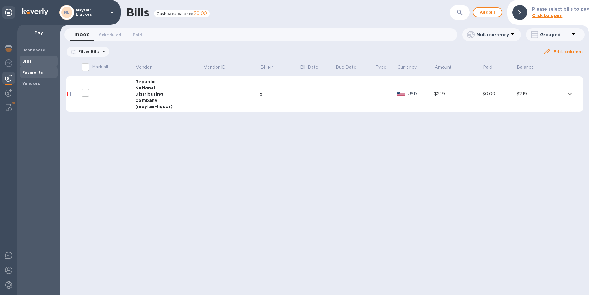
click at [37, 69] on span "Payments" at bounding box center [32, 72] width 21 height 6
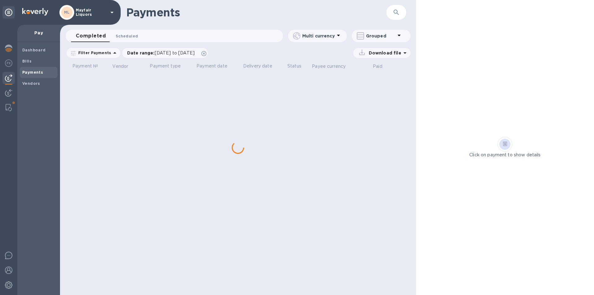
click at [124, 32] on button "Scheduled 0" at bounding box center [127, 36] width 32 height 12
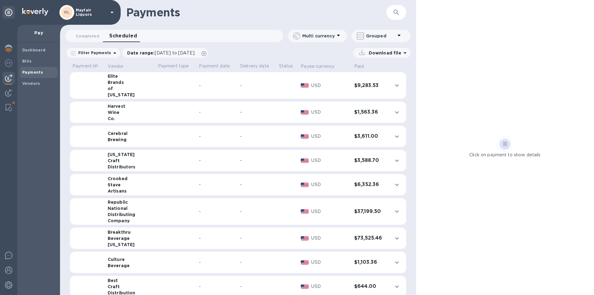
click at [392, 10] on icon "button" at bounding box center [395, 12] width 7 height 7
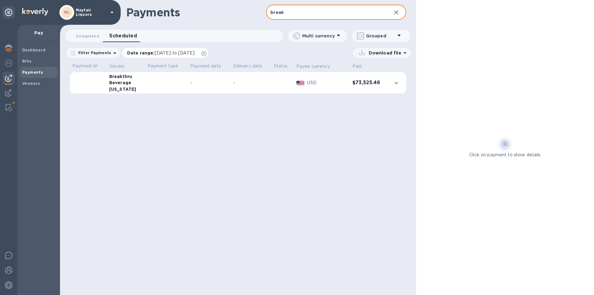
type input "break"
click at [165, 51] on span "[DATE] to [DATE]" at bounding box center [175, 52] width 40 height 5
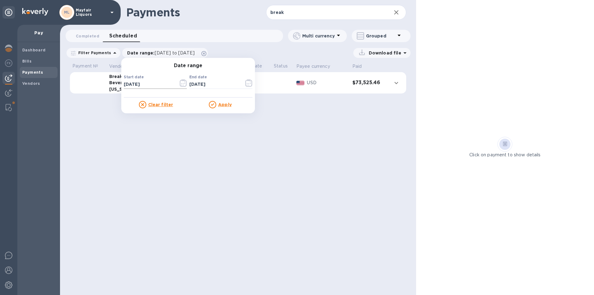
click at [183, 85] on icon "button" at bounding box center [183, 82] width 7 height 7
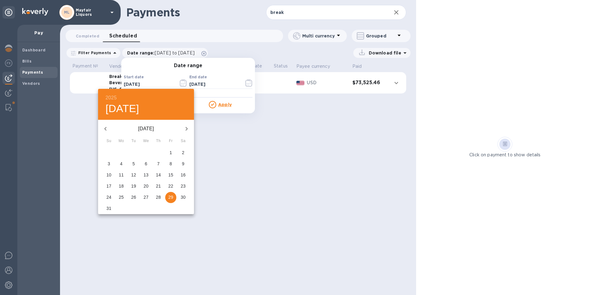
click at [189, 133] on button "button" at bounding box center [186, 128] width 15 height 15
click at [187, 128] on icon "button" at bounding box center [187, 129] width 2 height 4
click at [121, 187] on p "20" at bounding box center [121, 186] width 5 height 6
type input "[DATE]"
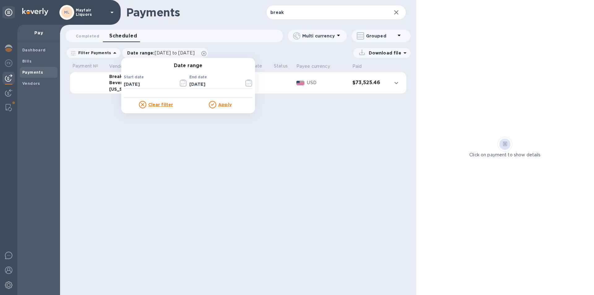
click at [221, 104] on u "Apply" at bounding box center [225, 104] width 14 height 5
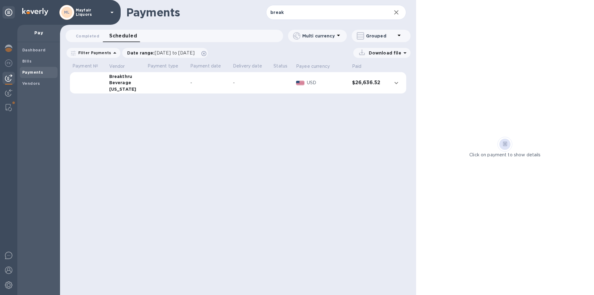
click at [389, 52] on p "Download file" at bounding box center [383, 53] width 35 height 6
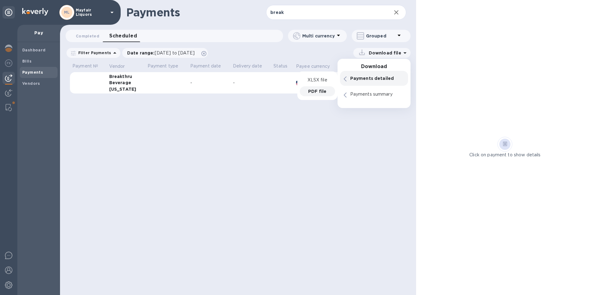
click at [314, 93] on p "PDF file" at bounding box center [317, 91] width 18 height 6
click at [23, 60] on b "Bills" at bounding box center [26, 61] width 9 height 5
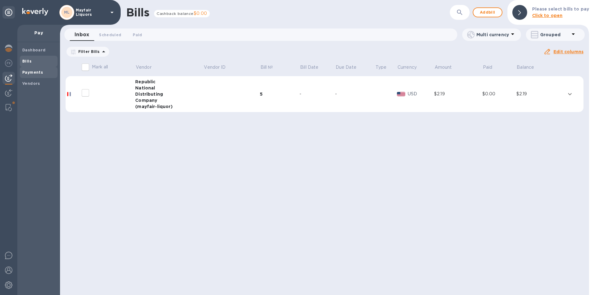
click at [31, 70] on b "Payments" at bounding box center [32, 72] width 21 height 5
